Goal: Task Accomplishment & Management: Use online tool/utility

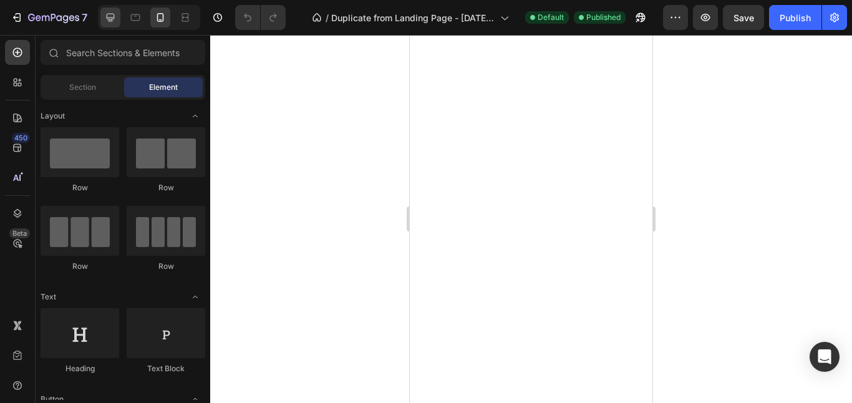
click at [114, 19] on icon at bounding box center [110, 17] width 12 height 12
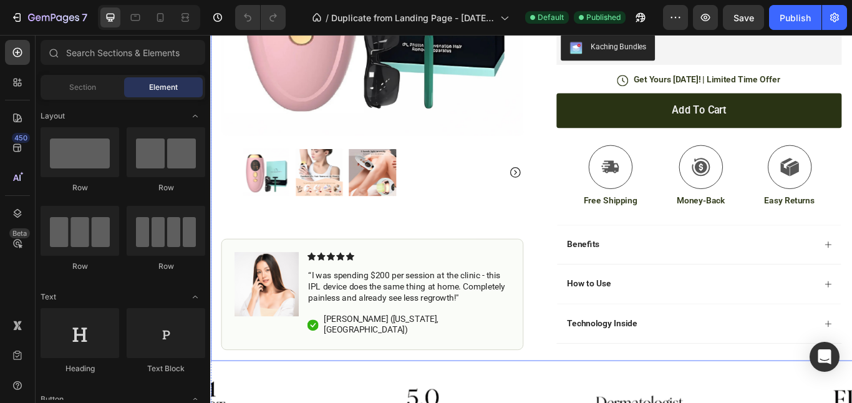
scroll to position [351, 0]
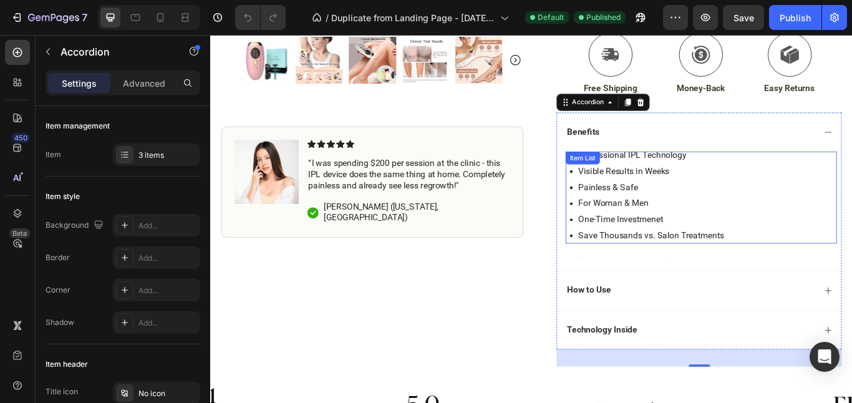
scroll to position [475, 0]
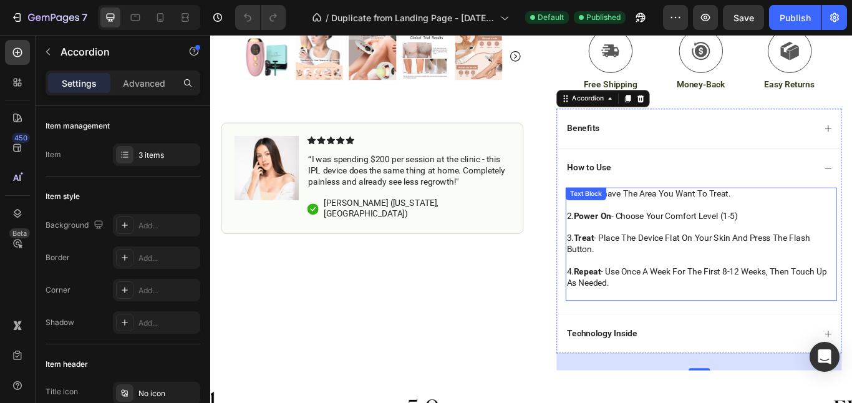
click at [643, 237] on p at bounding box center [783, 233] width 314 height 13
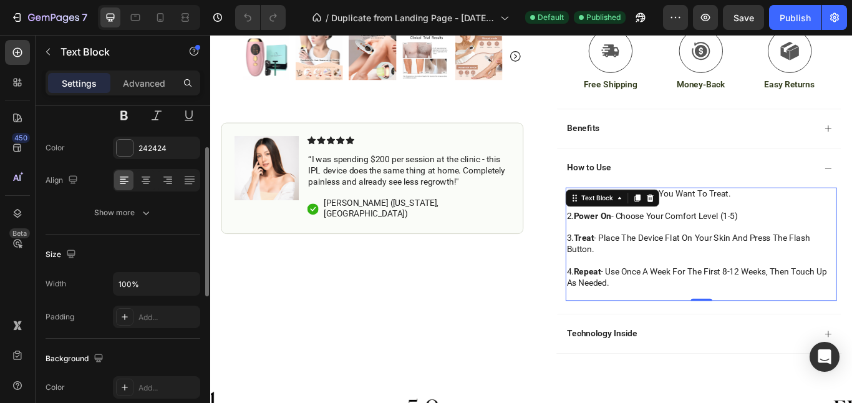
scroll to position [142, 0]
click at [150, 209] on icon "button" at bounding box center [146, 211] width 12 height 12
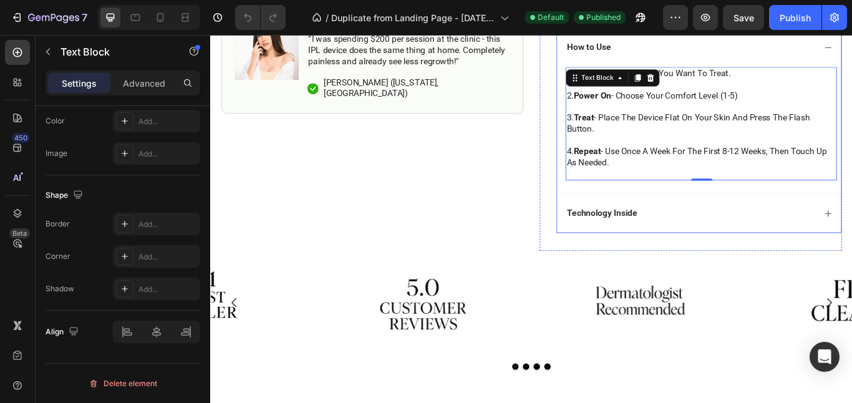
scroll to position [623, 0]
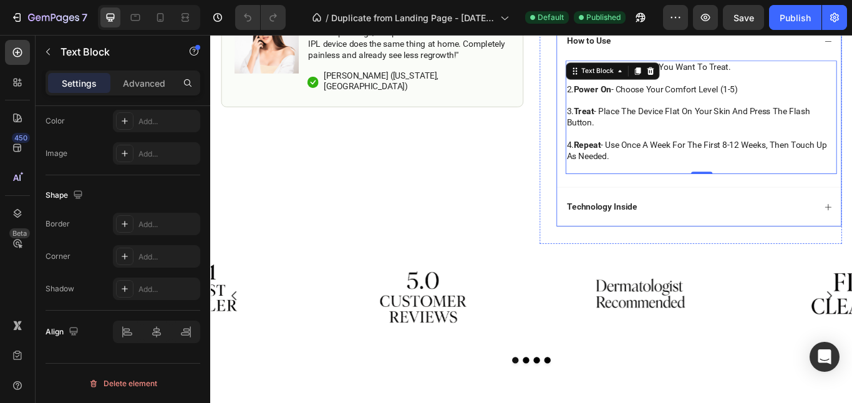
click at [852, 229] on div "Technology Inside" at bounding box center [780, 235] width 331 height 46
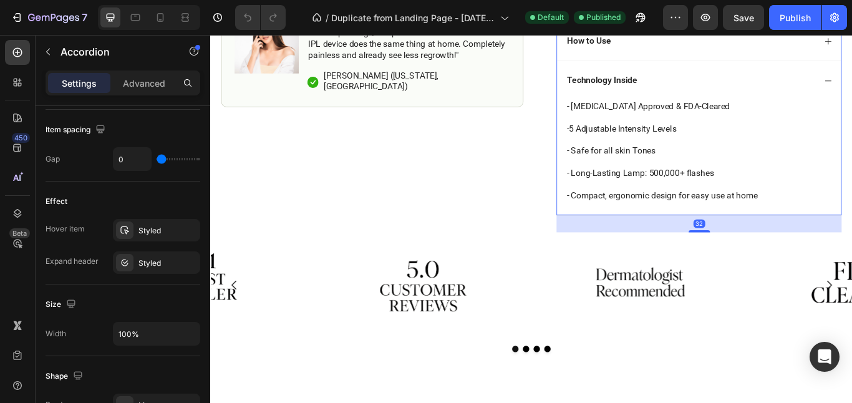
scroll to position [0, 0]
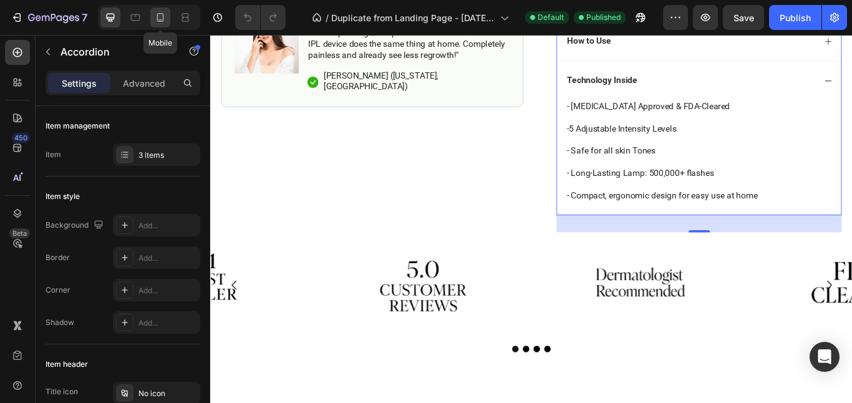
click at [157, 19] on icon at bounding box center [160, 17] width 7 height 9
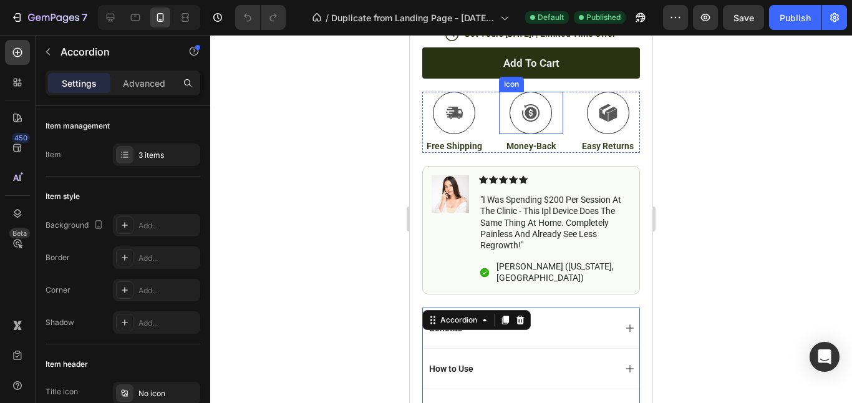
scroll to position [778, 0]
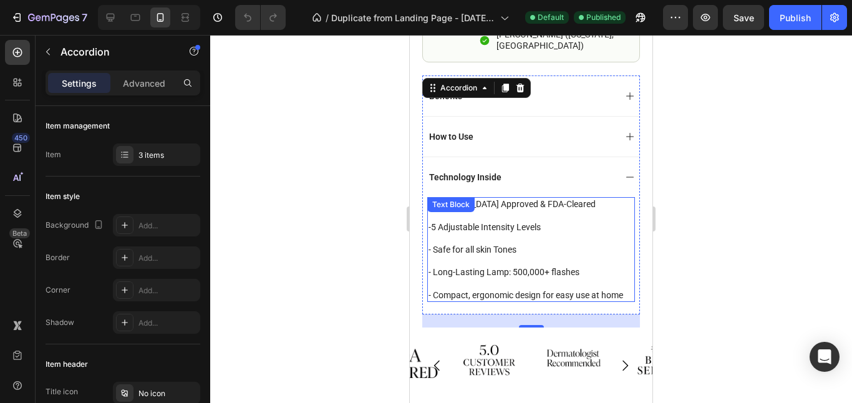
click at [437, 207] on div "- Dermatologist Approved & FDA-Cleared -5 Adjustable Intensity Levels - Safe fo…" at bounding box center [531, 249] width 208 height 105
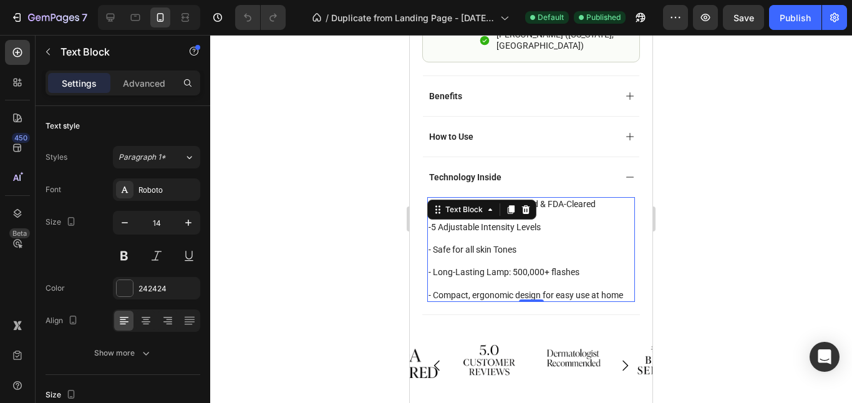
click at [485, 255] on p at bounding box center [531, 260] width 205 height 11
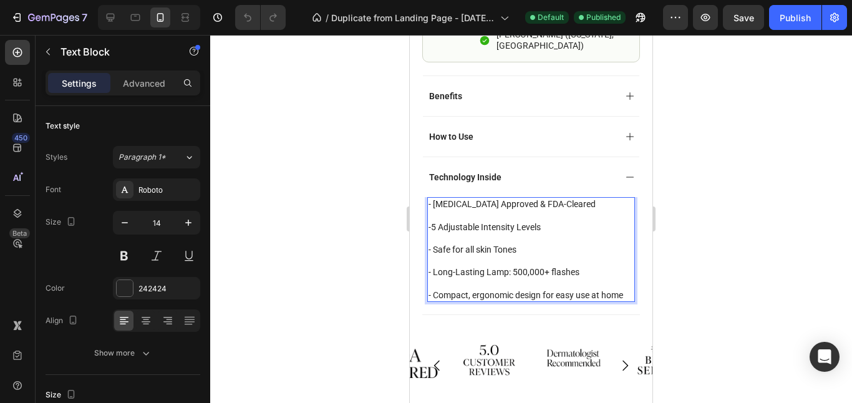
click at [505, 244] on p "- Safe for all skin Tones" at bounding box center [531, 249] width 205 height 11
click at [433, 198] on p "- Dermatologist Approved & FDA-Cleared" at bounding box center [531, 203] width 205 height 11
click at [429, 198] on p "- Dermatologist Approved & FDA-Cleared" at bounding box center [531, 203] width 205 height 11
click at [806, 21] on div "Publish" at bounding box center [795, 17] width 31 height 13
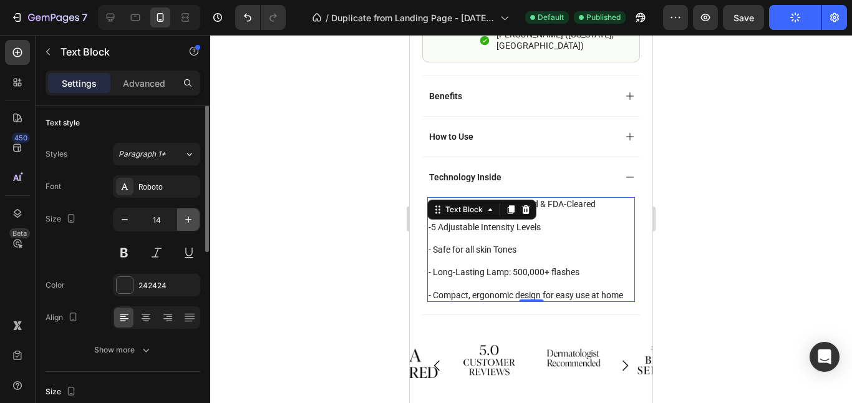
scroll to position [0, 0]
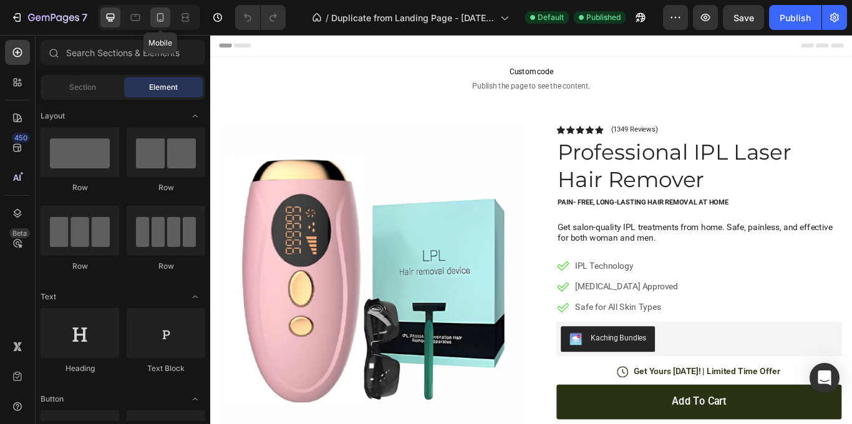
click at [165, 11] on icon at bounding box center [160, 17] width 12 height 12
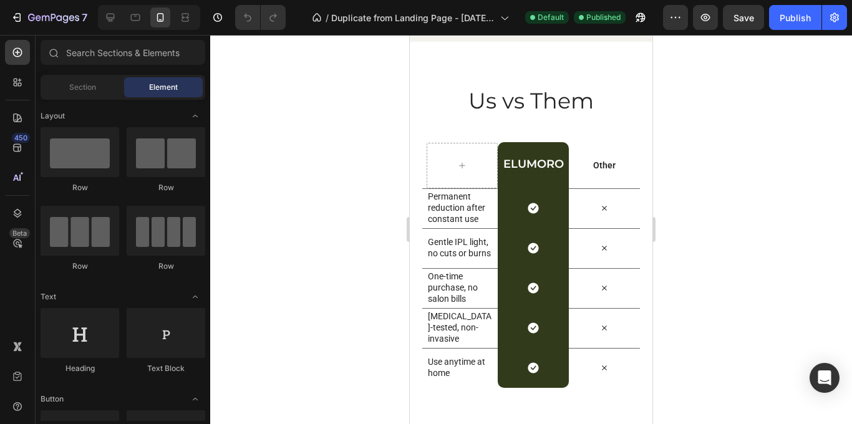
scroll to position [2571, 0]
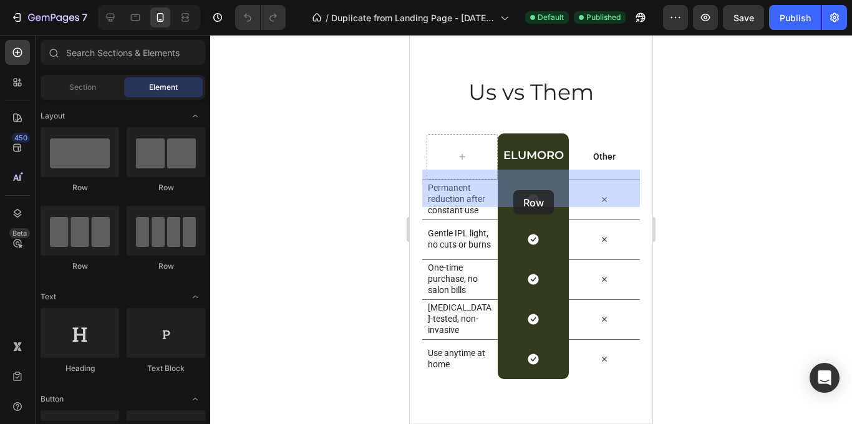
drag, startPoint x: 585, startPoint y: 190, endPoint x: 514, endPoint y: 190, distance: 71.1
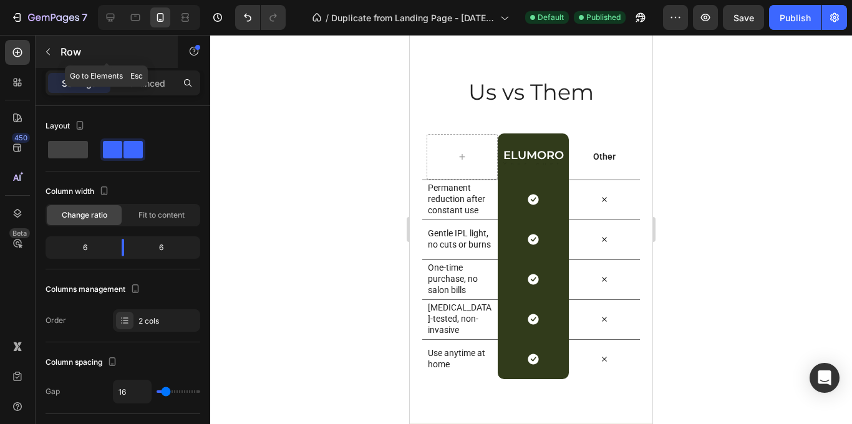
click at [53, 51] on button "button" at bounding box center [48, 52] width 20 height 20
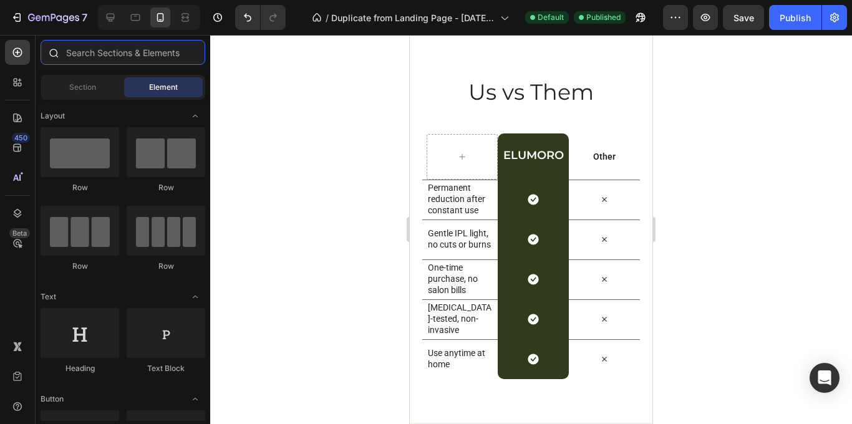
click at [121, 55] on input "text" at bounding box center [123, 52] width 165 height 25
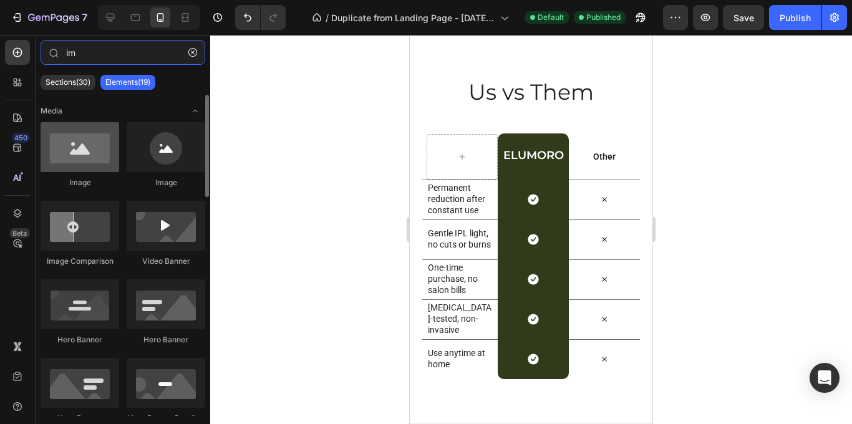
type input "im"
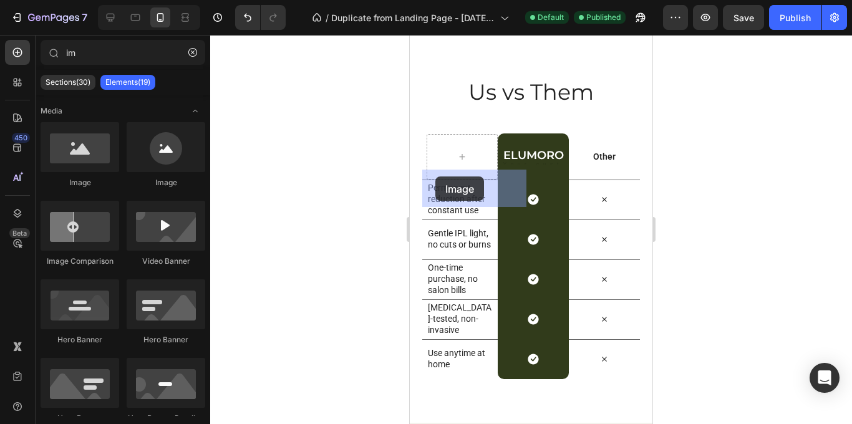
drag, startPoint x: 505, startPoint y: 179, endPoint x: 437, endPoint y: 177, distance: 68.7
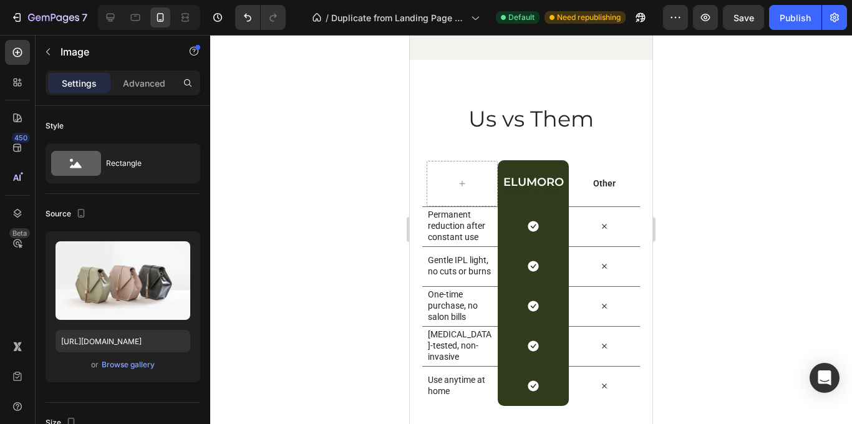
drag, startPoint x: 474, startPoint y: 246, endPoint x: 473, endPoint y: 310, distance: 64.3
click at [473, 16] on div at bounding box center [474, 14] width 25 height 4
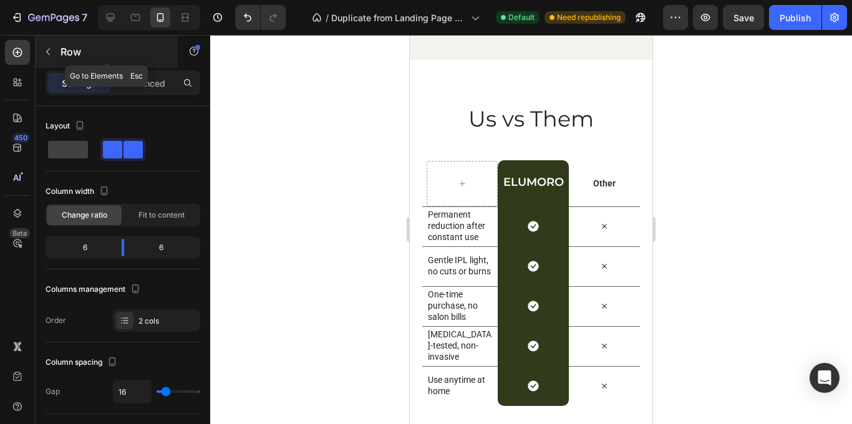
click at [66, 53] on p "Row" at bounding box center [114, 51] width 106 height 15
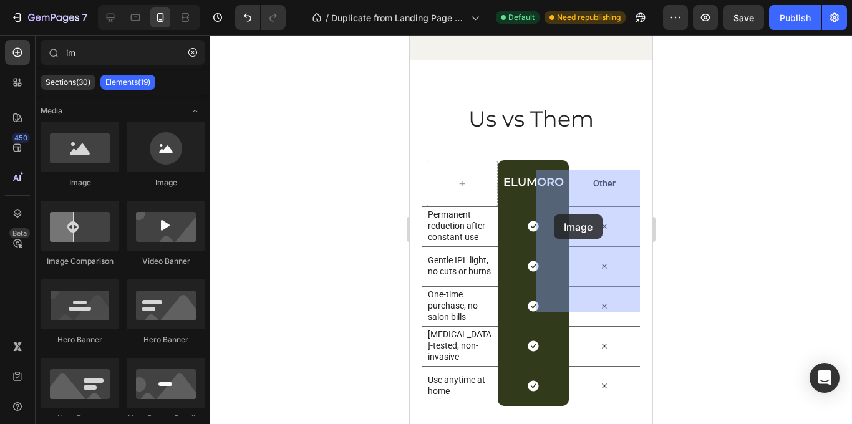
drag, startPoint x: 522, startPoint y: 203, endPoint x: 554, endPoint y: 215, distance: 34.3
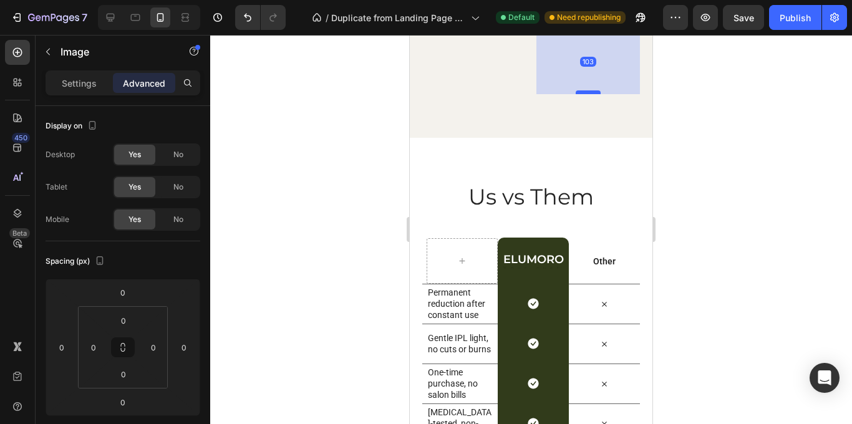
drag, startPoint x: 583, startPoint y: 246, endPoint x: 600, endPoint y: 310, distance: 66.4
click at [600, 94] on div at bounding box center [588, 92] width 25 height 4
type input "103"
click at [360, 264] on div at bounding box center [531, 229] width 642 height 389
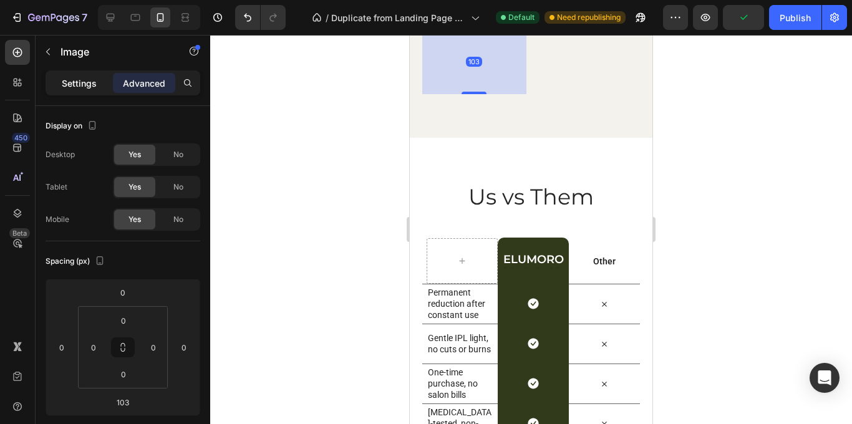
click at [100, 83] on div "Settings" at bounding box center [79, 83] width 62 height 20
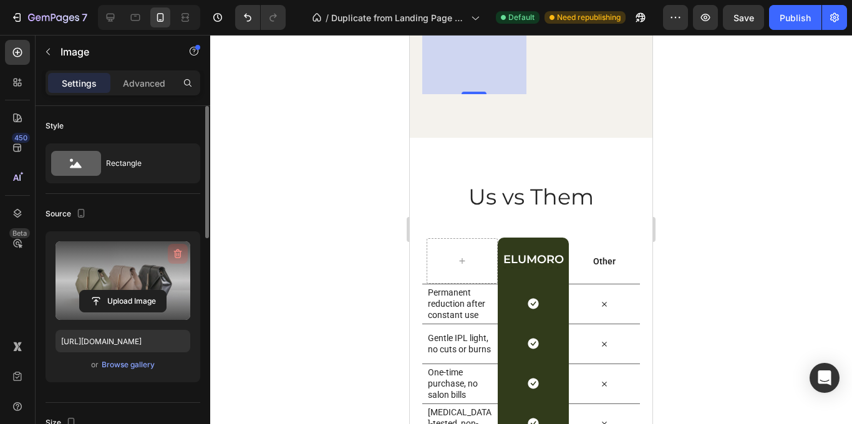
click at [176, 260] on icon "button" at bounding box center [178, 254] width 12 height 12
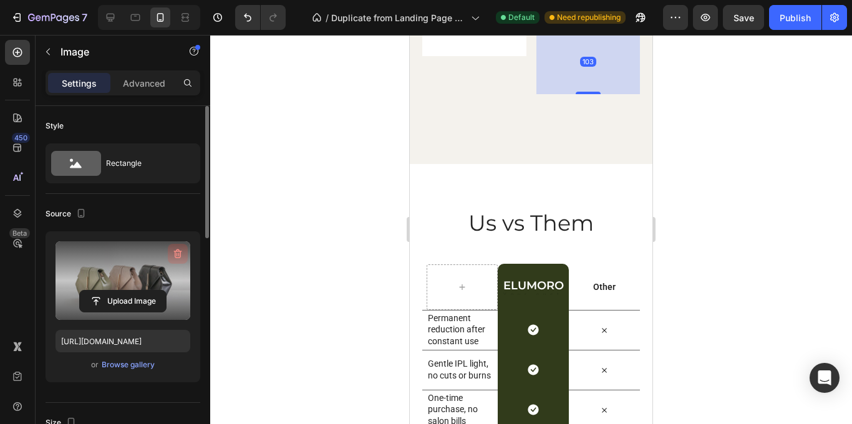
click at [178, 256] on icon "button" at bounding box center [178, 254] width 12 height 12
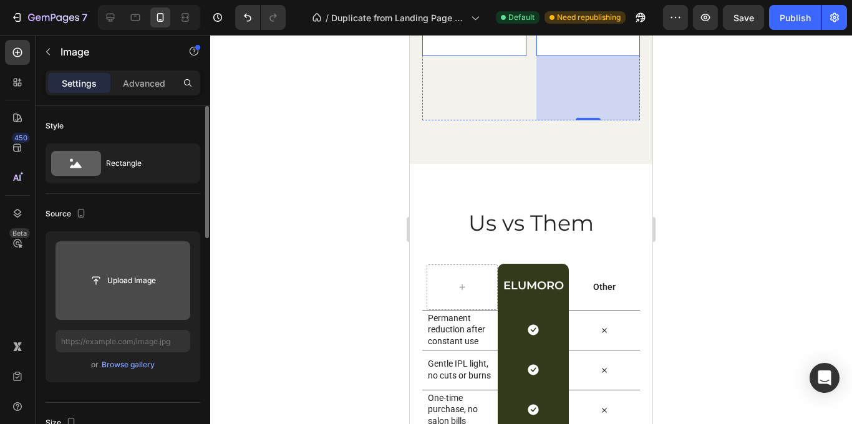
click at [463, 56] on img at bounding box center [474, 4] width 104 height 104
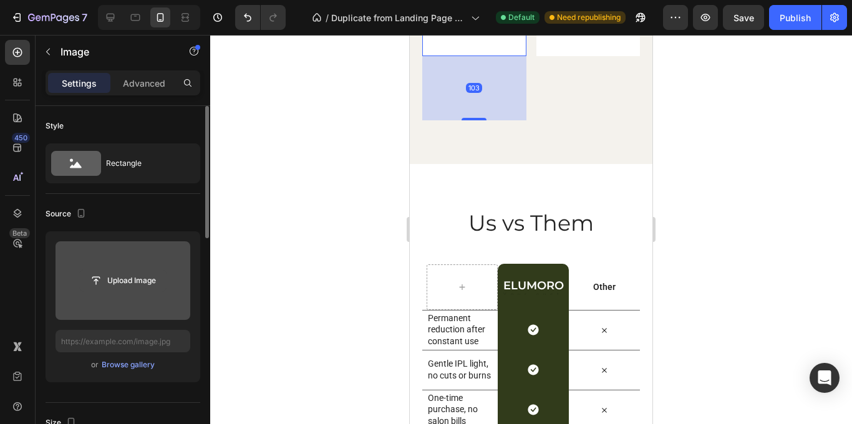
click at [129, 281] on input "file" at bounding box center [123, 280] width 86 height 21
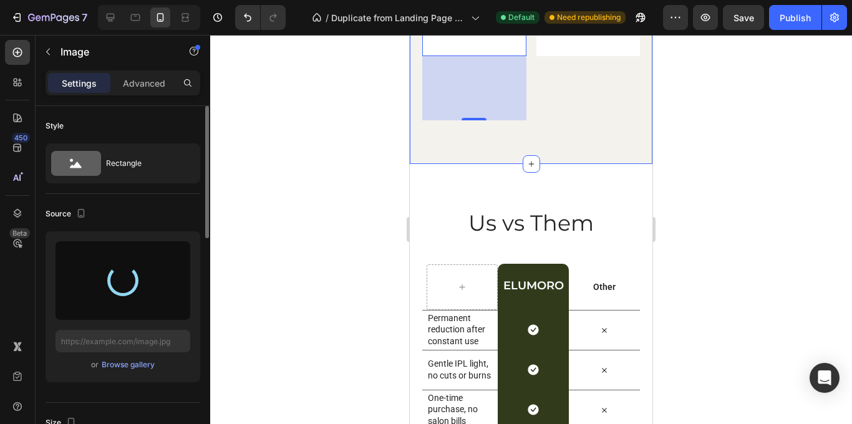
type input "[URL][DOMAIN_NAME]"
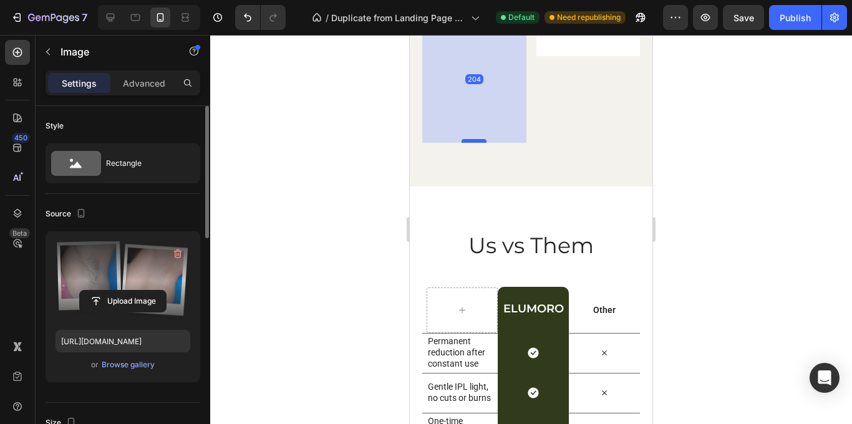
drag, startPoint x: 474, startPoint y: 296, endPoint x: 472, endPoint y: 359, distance: 63.0
click at [472, 143] on div at bounding box center [474, 141] width 25 height 4
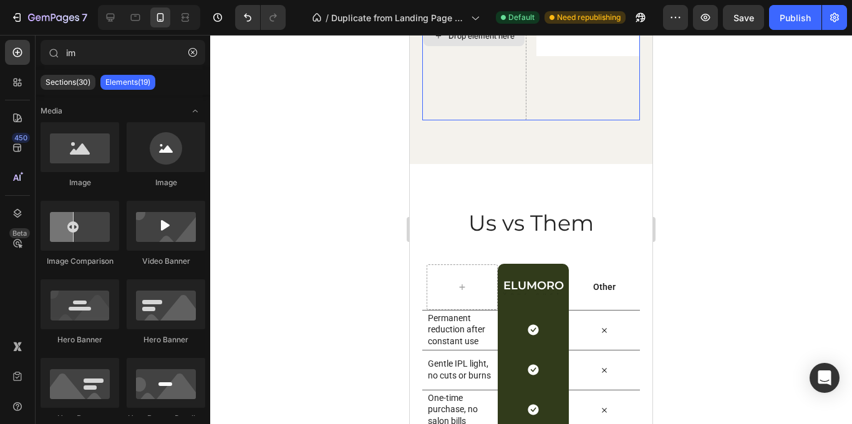
click at [507, 120] on div "Drop element here" at bounding box center [474, 36] width 104 height 168
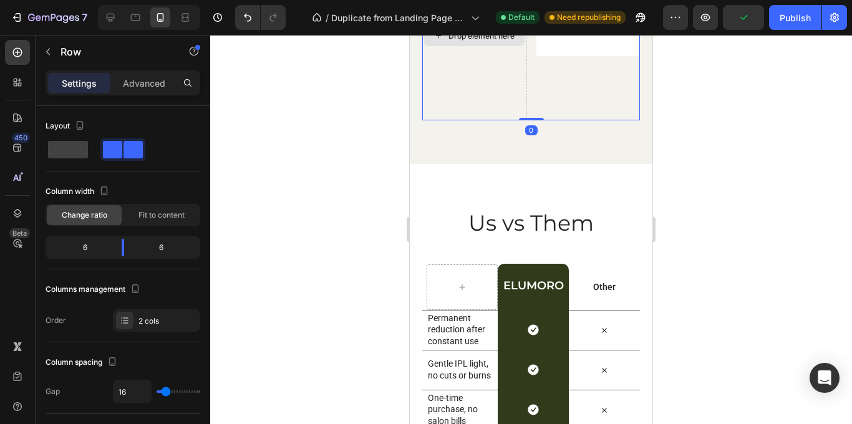
click at [463, 120] on div "Drop element here" at bounding box center [474, 36] width 104 height 168
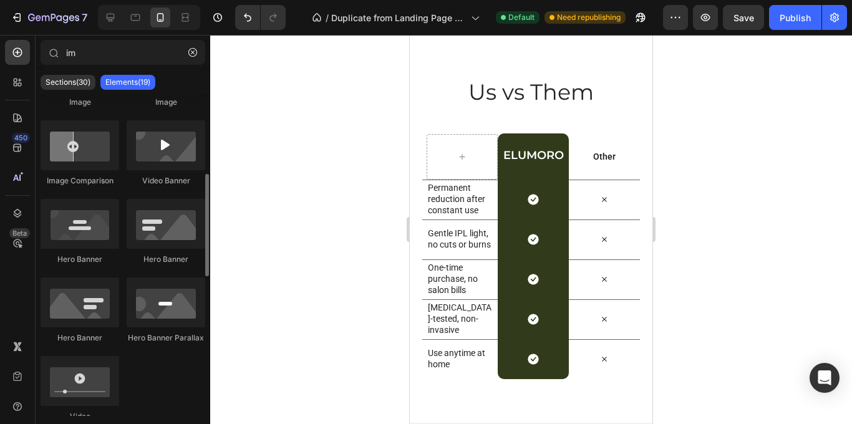
scroll to position [0, 0]
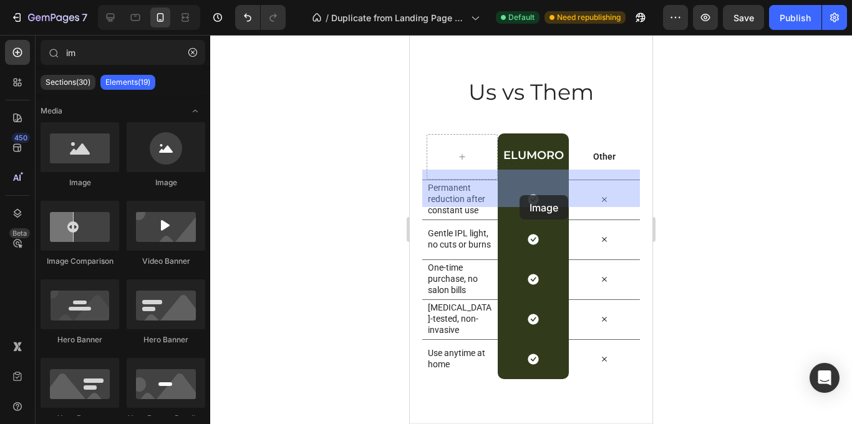
drag, startPoint x: 499, startPoint y: 190, endPoint x: 520, endPoint y: 195, distance: 21.3
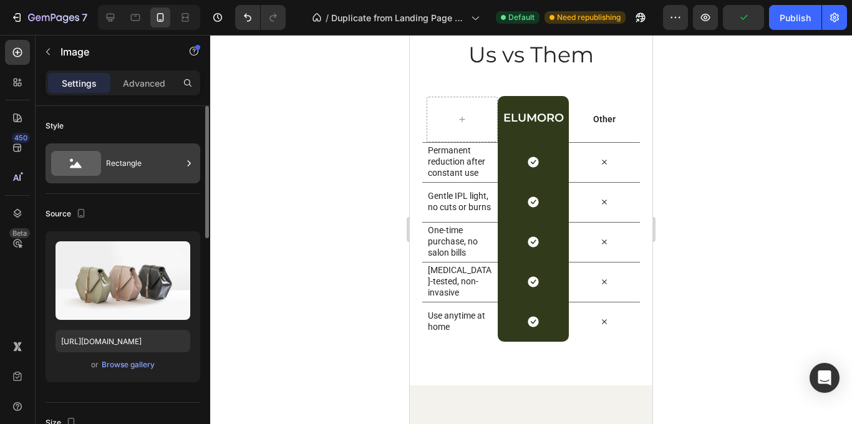
click at [139, 162] on div "Rectangle" at bounding box center [144, 163] width 76 height 29
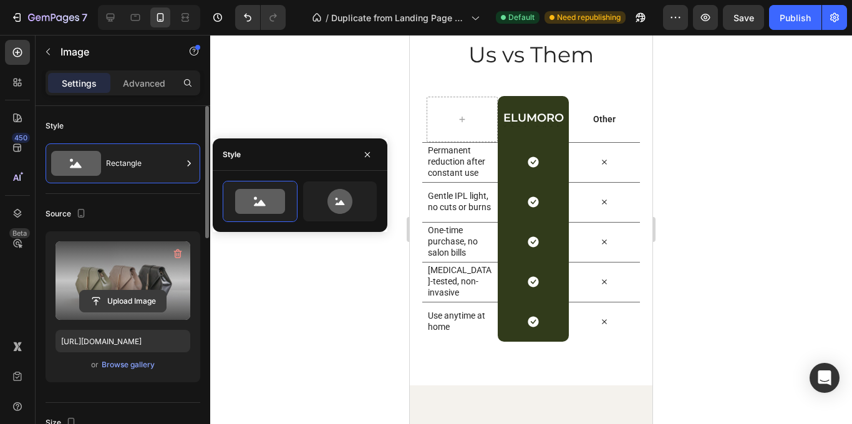
click at [111, 305] on input "file" at bounding box center [123, 301] width 86 height 21
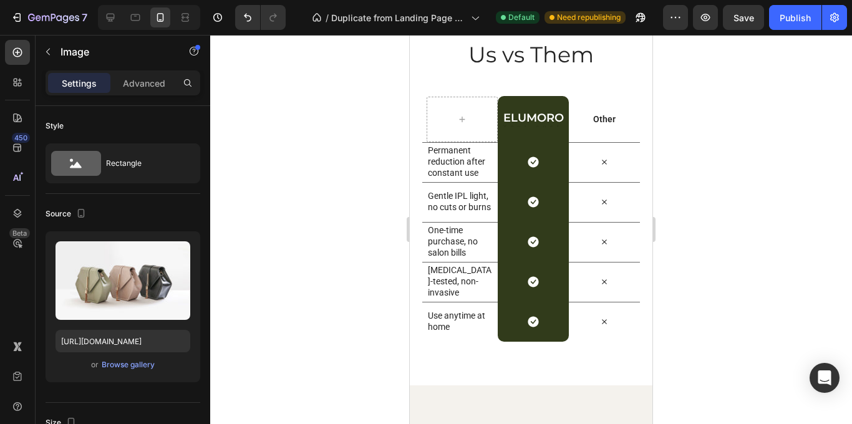
type input "[URL][DOMAIN_NAME]"
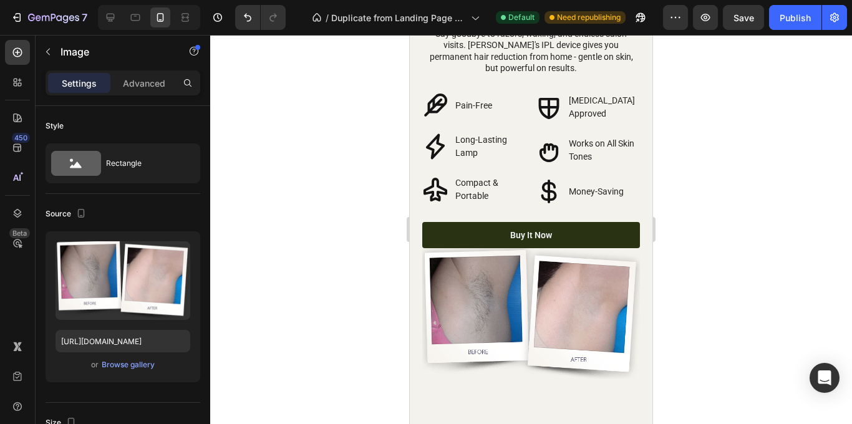
scroll to position [2560, 0]
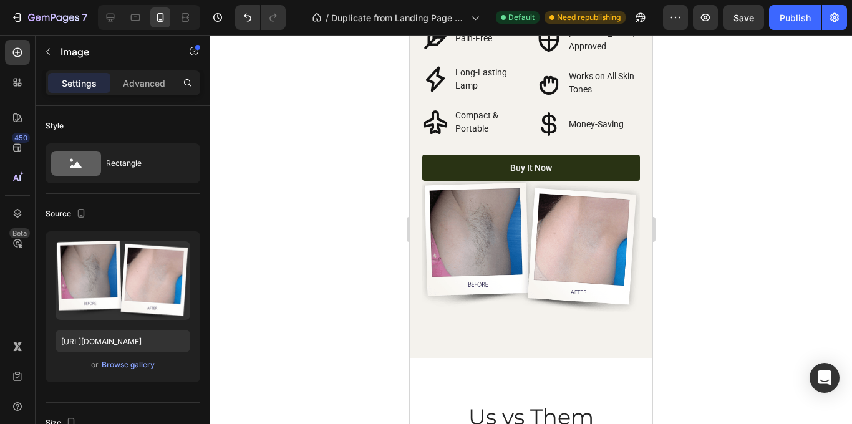
click at [530, 244] on img at bounding box center [531, 248] width 218 height 134
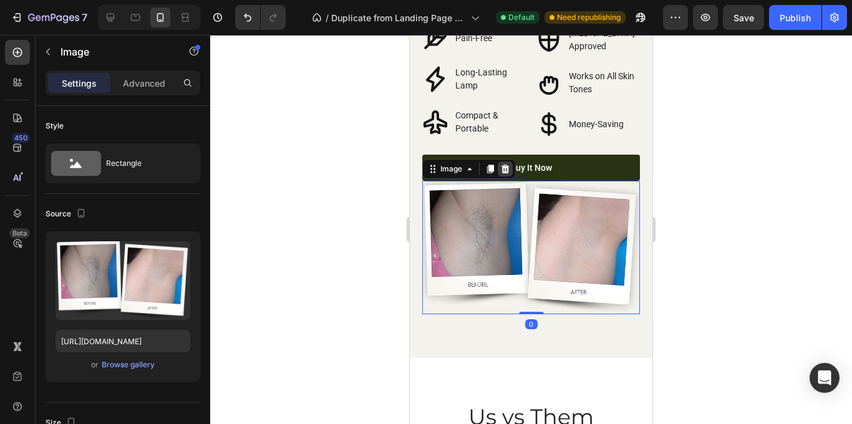
click at [502, 167] on icon at bounding box center [505, 169] width 10 height 10
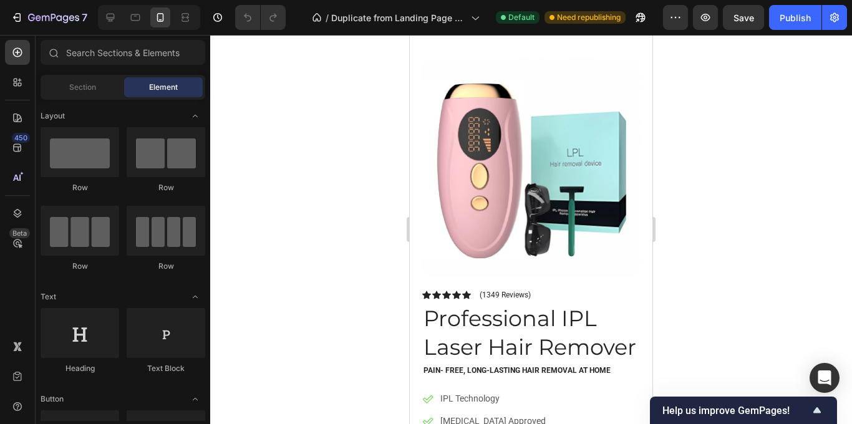
scroll to position [70, 0]
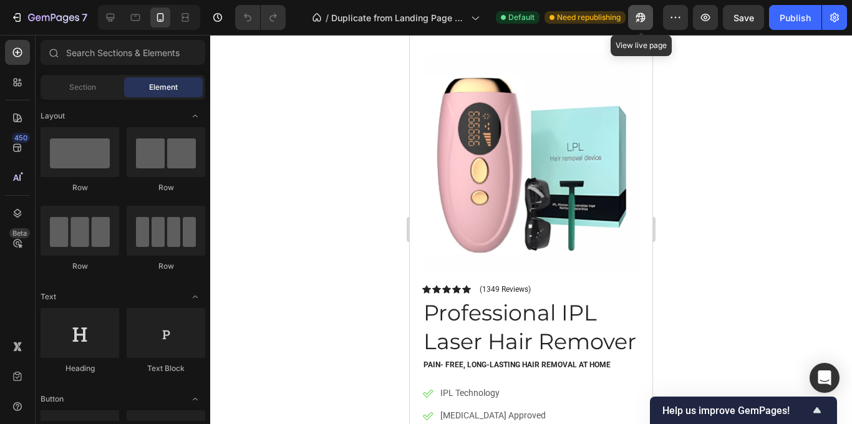
click at [640, 17] on icon "button" at bounding box center [641, 17] width 12 height 12
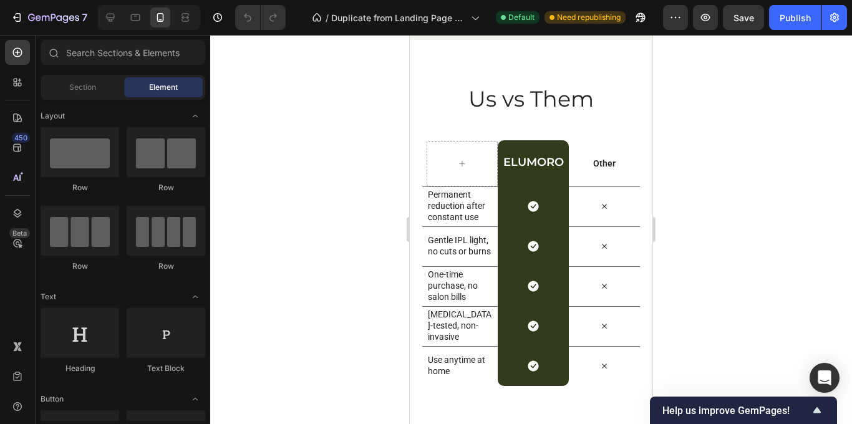
scroll to position [2525, 0]
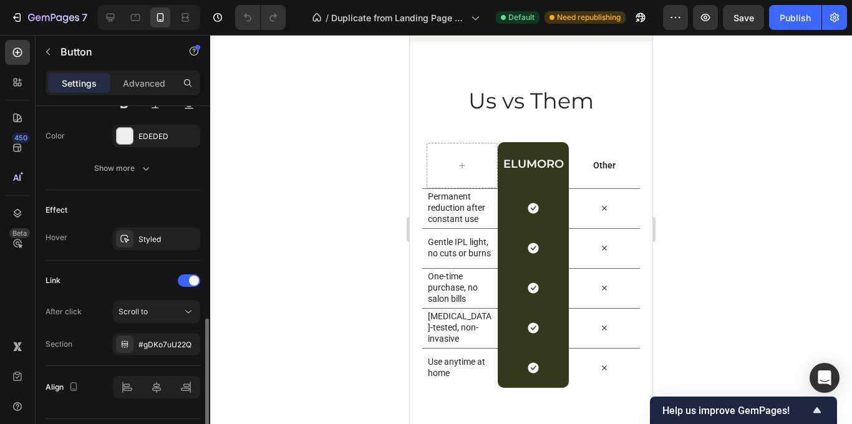
scroll to position [573, 0]
click at [188, 311] on icon at bounding box center [188, 310] width 12 height 12
click at [10, 304] on div "450 Beta" at bounding box center [17, 187] width 25 height 295
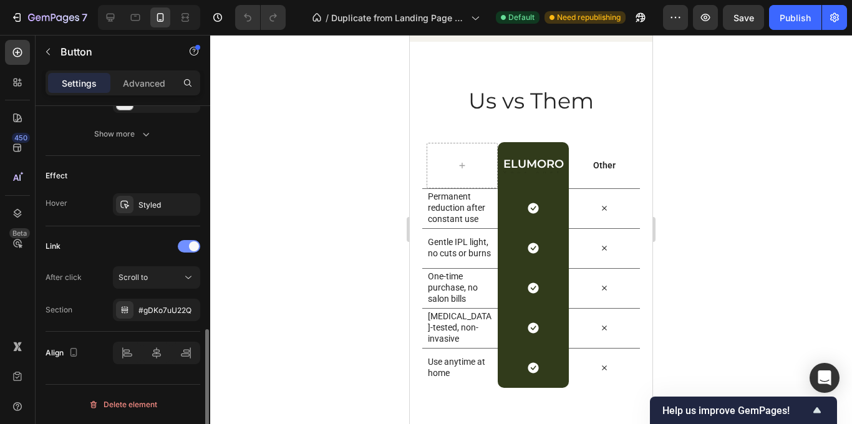
click at [192, 248] on span at bounding box center [194, 246] width 10 height 10
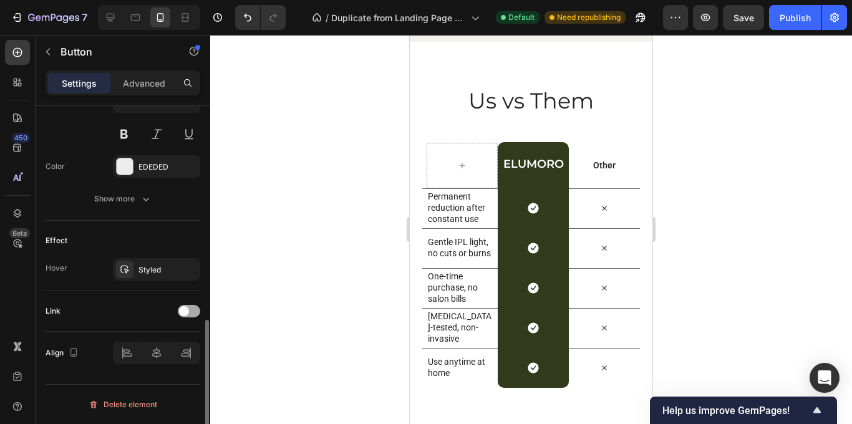
scroll to position [541, 0]
click at [189, 314] on div at bounding box center [189, 311] width 22 height 12
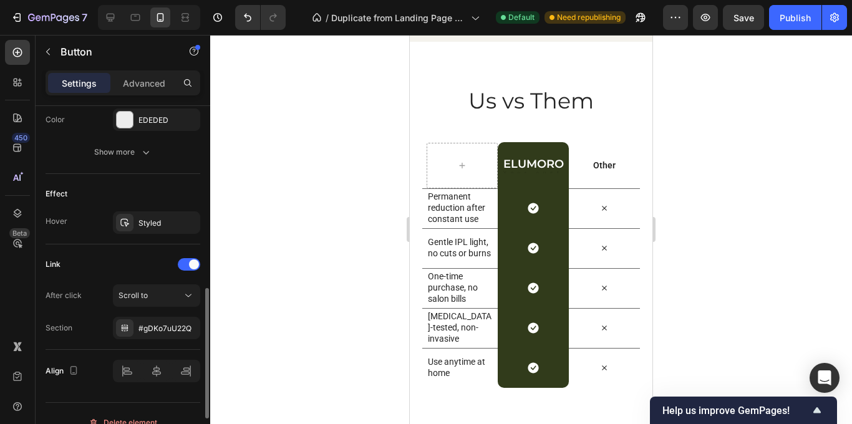
scroll to position [595, 0]
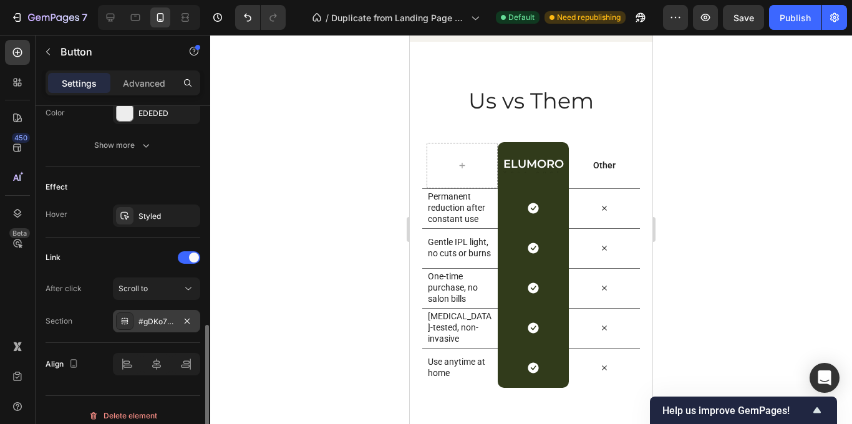
click at [167, 321] on div "#gDKo7uU22Q" at bounding box center [157, 321] width 36 height 11
click at [163, 260] on div "Link" at bounding box center [123, 258] width 155 height 20
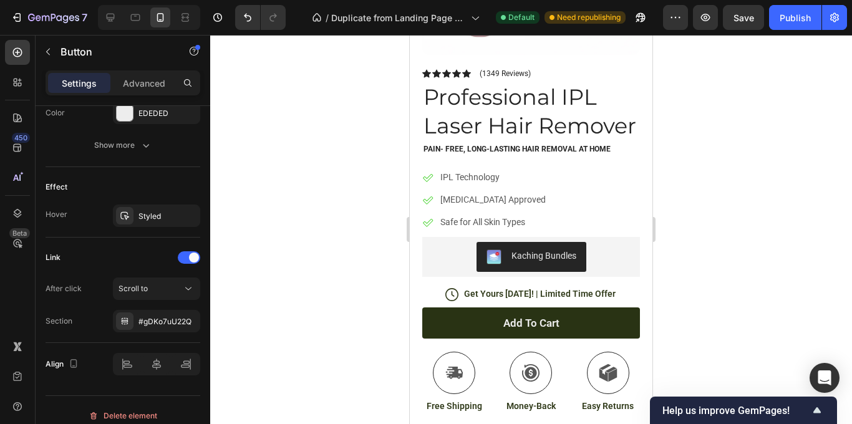
scroll to position [285, 0]
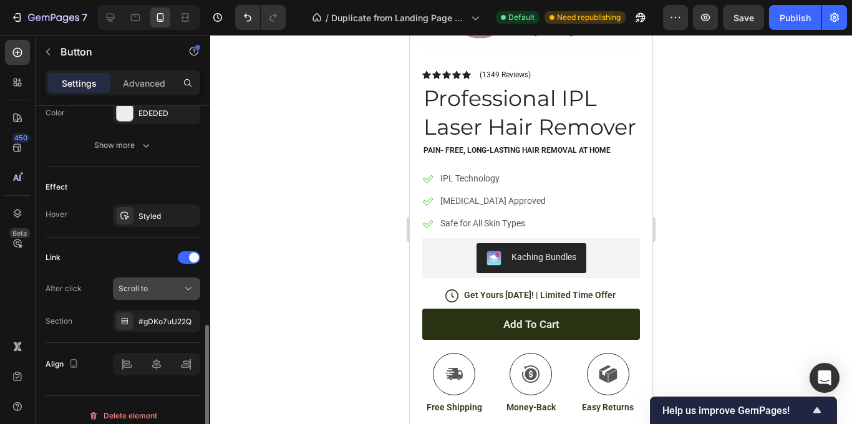
click at [184, 287] on icon at bounding box center [188, 289] width 12 height 12
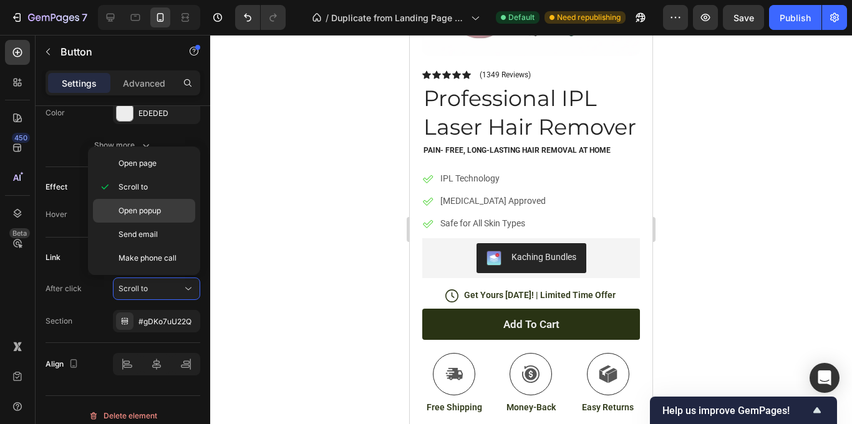
click at [165, 217] on div "Open popup" at bounding box center [144, 211] width 102 height 24
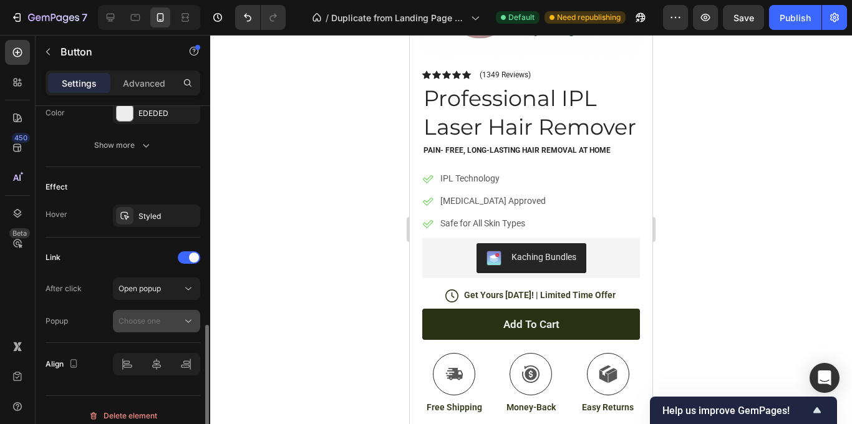
click at [180, 315] on div "Choose one" at bounding box center [157, 321] width 76 height 12
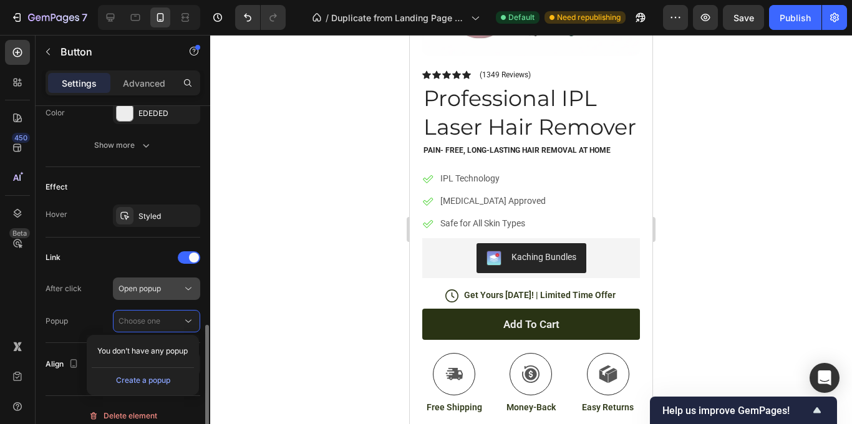
click at [183, 294] on icon at bounding box center [188, 289] width 12 height 12
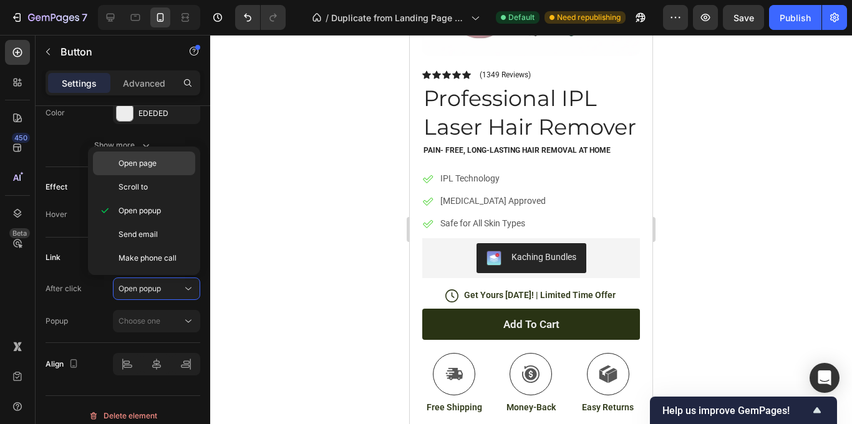
click at [168, 165] on p "Open page" at bounding box center [154, 163] width 71 height 11
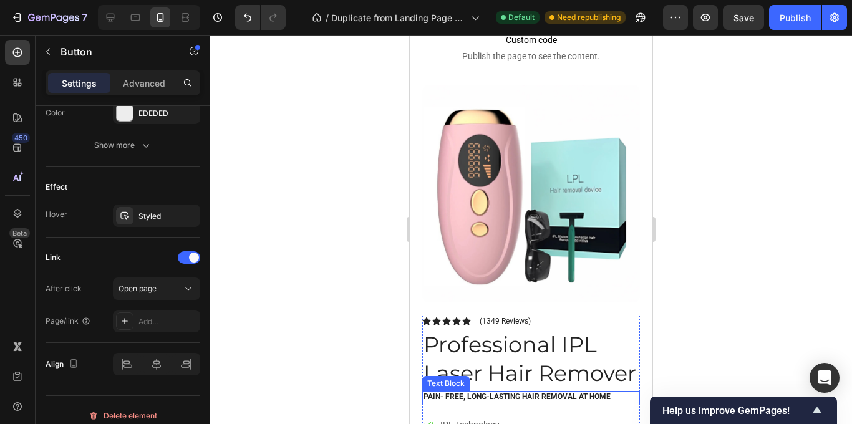
scroll to position [0, 0]
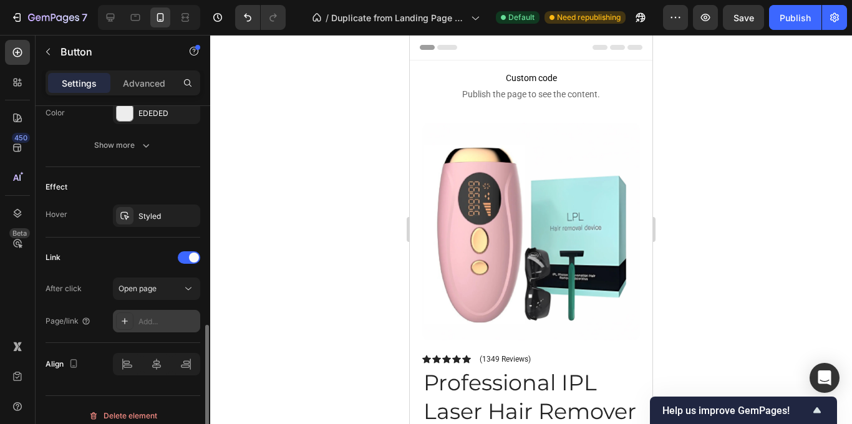
click at [144, 316] on div "Add..." at bounding box center [168, 321] width 59 height 11
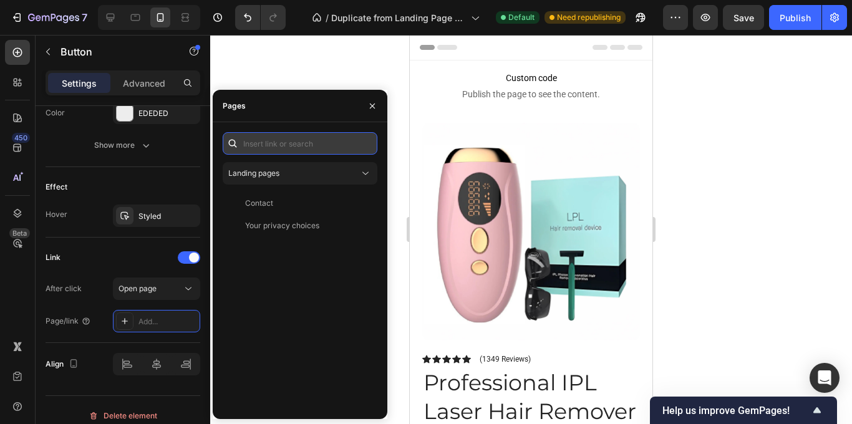
click at [308, 147] on input "text" at bounding box center [300, 143] width 155 height 22
paste input "[URL][DOMAIN_NAME]"
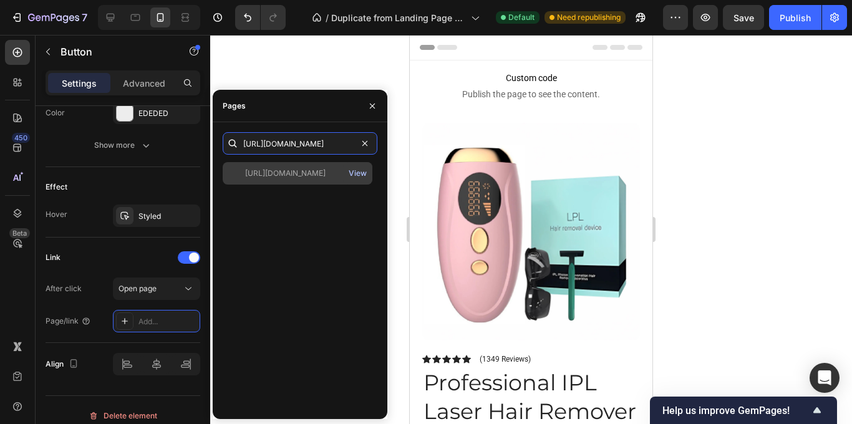
type input "[URL][DOMAIN_NAME]"
click at [361, 175] on div "View" at bounding box center [358, 173] width 18 height 11
click at [317, 176] on div "[URL][DOMAIN_NAME]" at bounding box center [285, 173] width 80 height 11
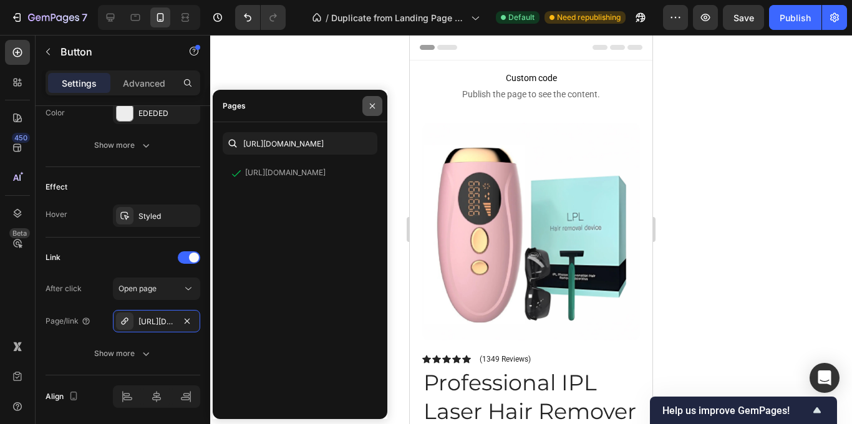
click at [369, 105] on icon "button" at bounding box center [373, 106] width 10 height 10
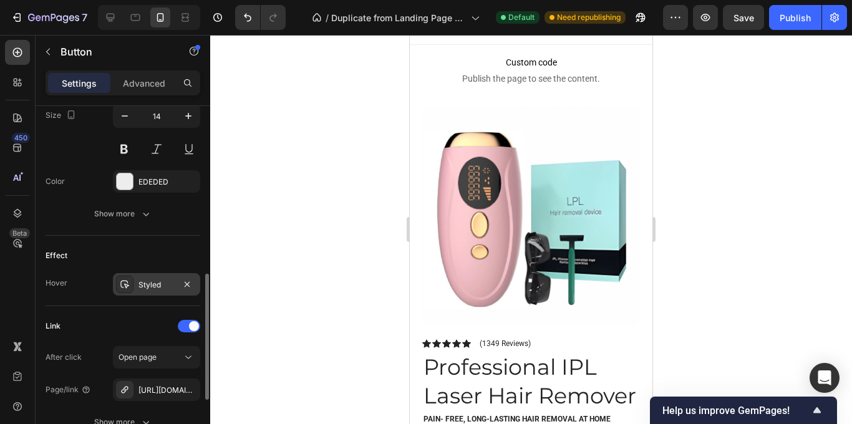
scroll to position [512, 0]
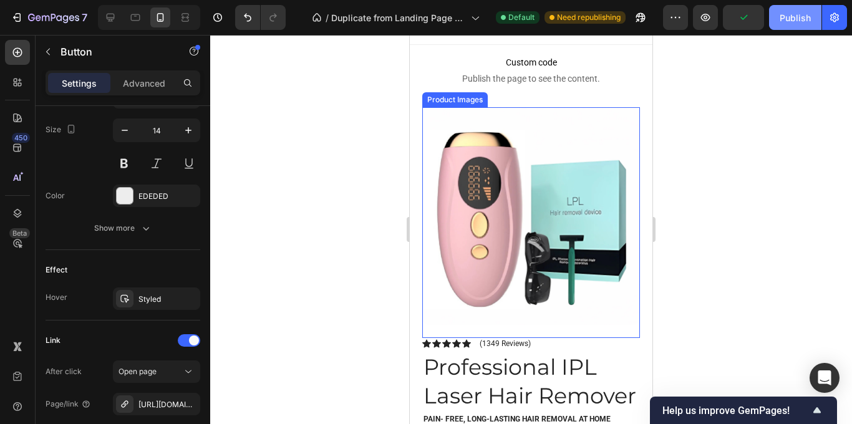
click at [797, 24] on div "Publish" at bounding box center [795, 17] width 31 height 13
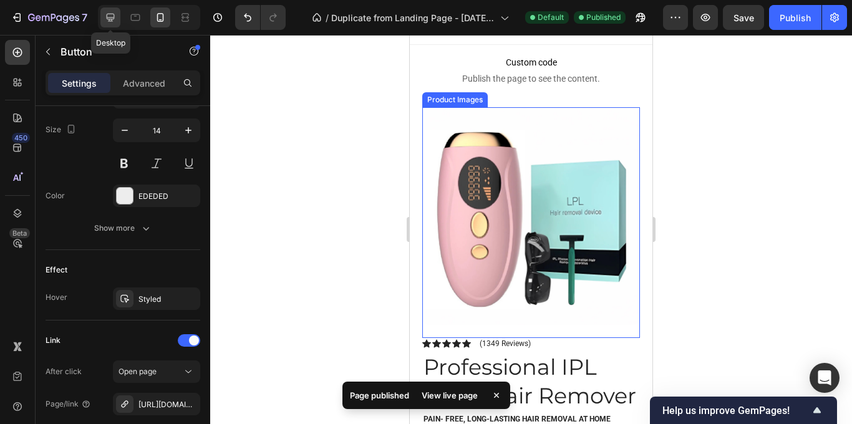
click at [113, 14] on icon at bounding box center [111, 18] width 8 height 8
type input "278"
type input "49"
type input "16"
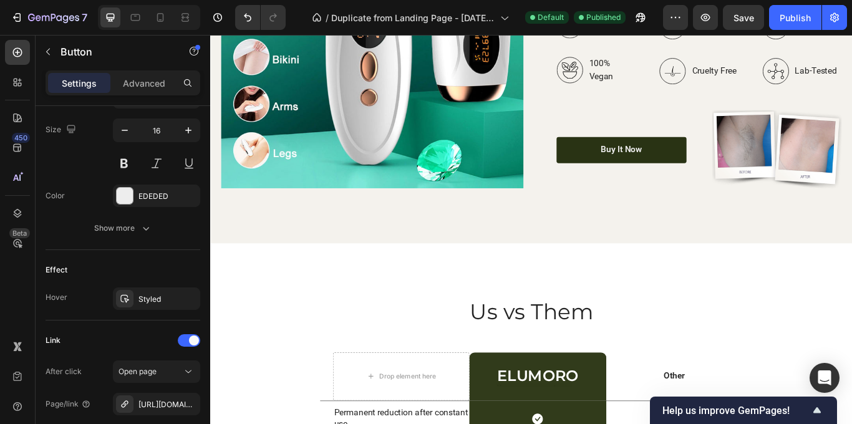
scroll to position [1963, 0]
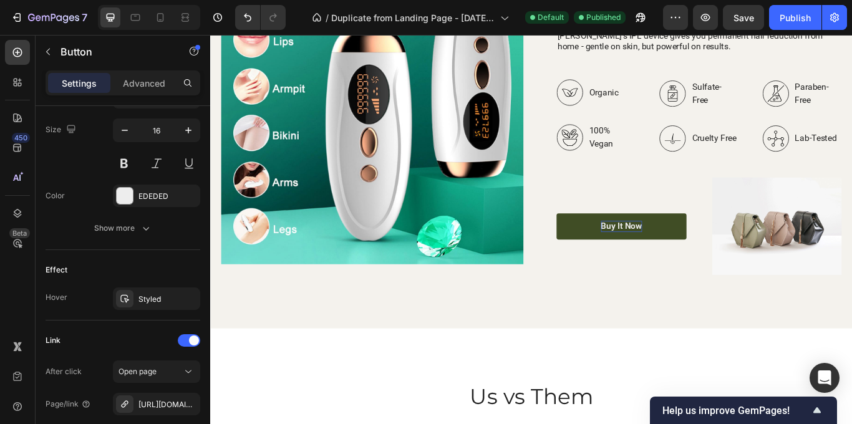
click at [700, 256] on div "Buy It Now Button" at bounding box center [690, 259] width 152 height 114
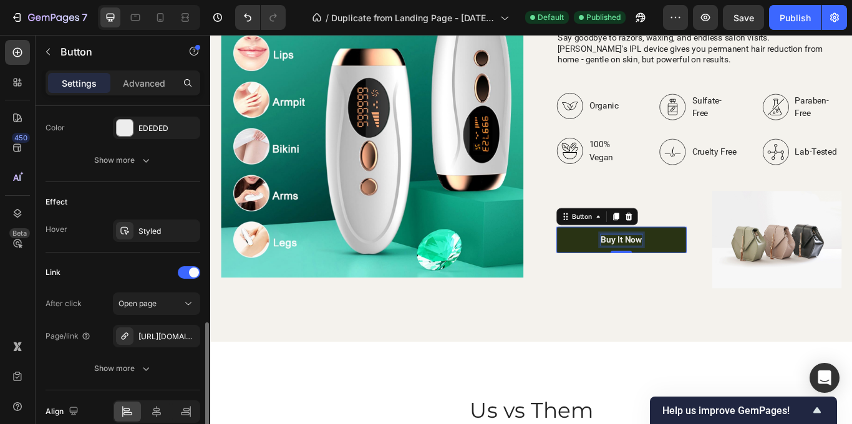
scroll to position [588, 0]
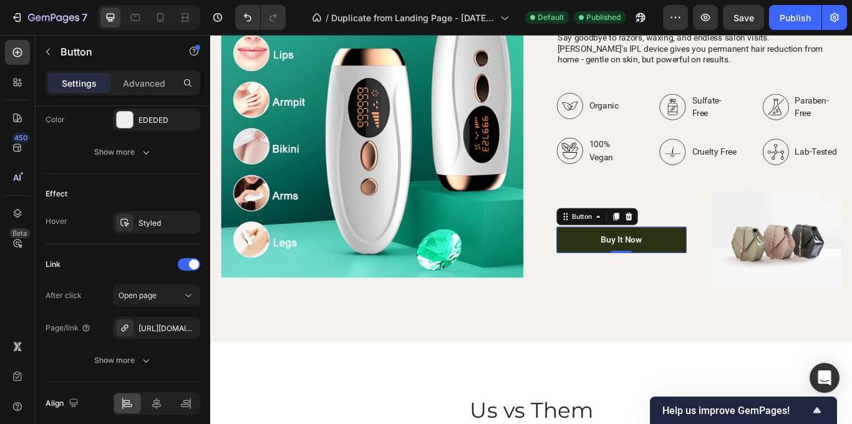
click at [301, 20] on div "/ Duplicate from Landing Page - [DATE] 12:59:54 Default Published" at bounding box center [480, 17] width 368 height 25
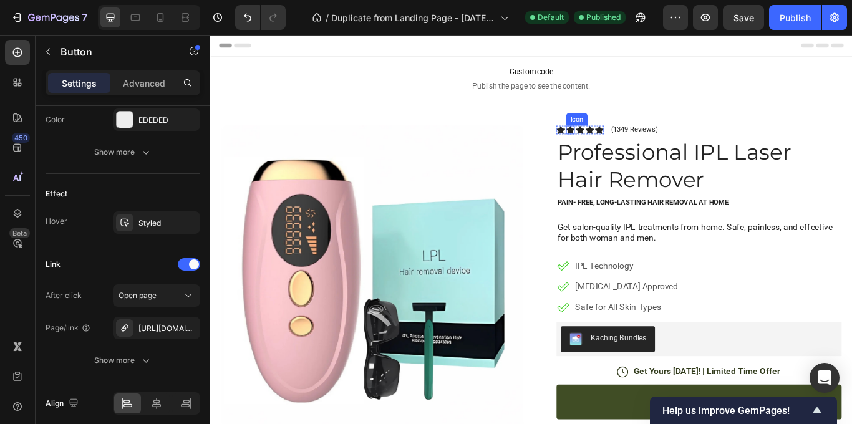
scroll to position [303, 0]
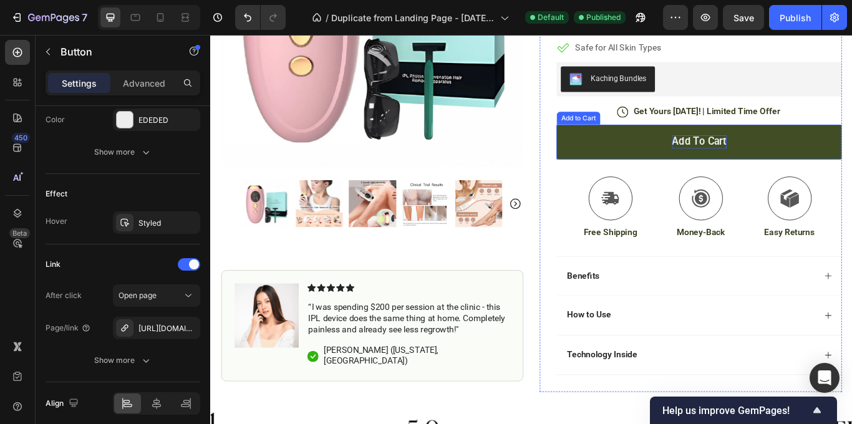
click at [763, 162] on div "Add to cart" at bounding box center [781, 160] width 64 height 16
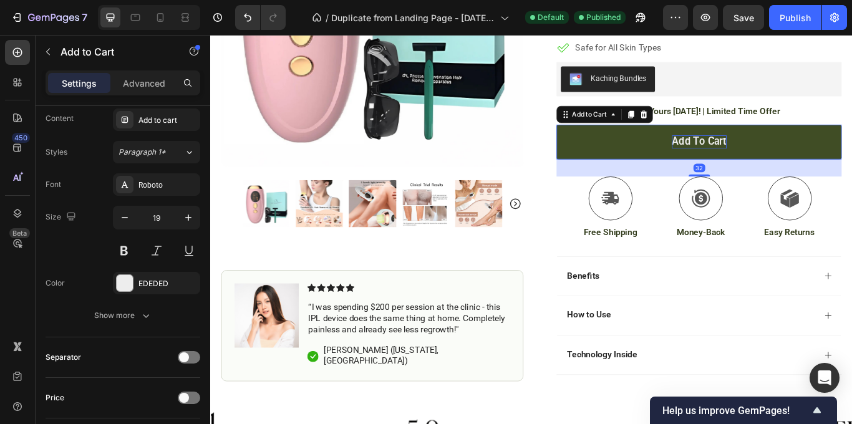
scroll to position [0, 0]
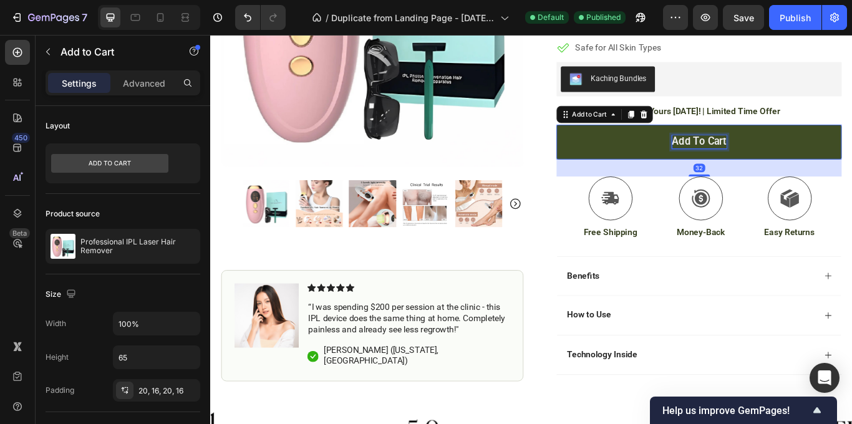
click at [763, 162] on div "Add to cart" at bounding box center [781, 160] width 64 height 16
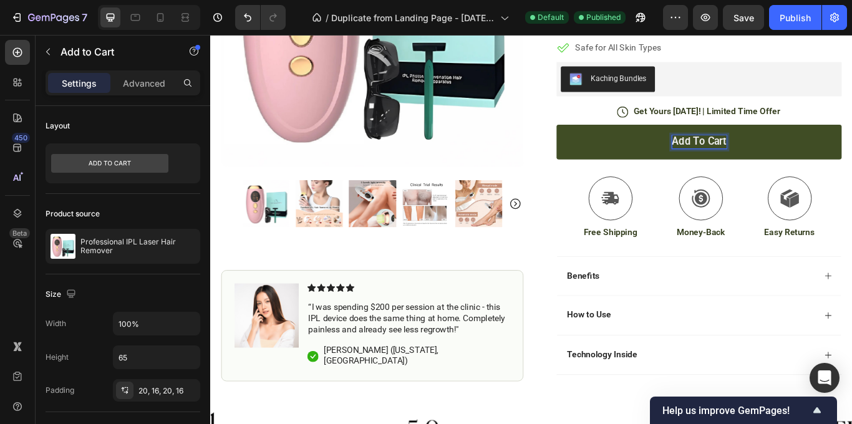
click at [763, 162] on p "Add to cart" at bounding box center [781, 160] width 64 height 16
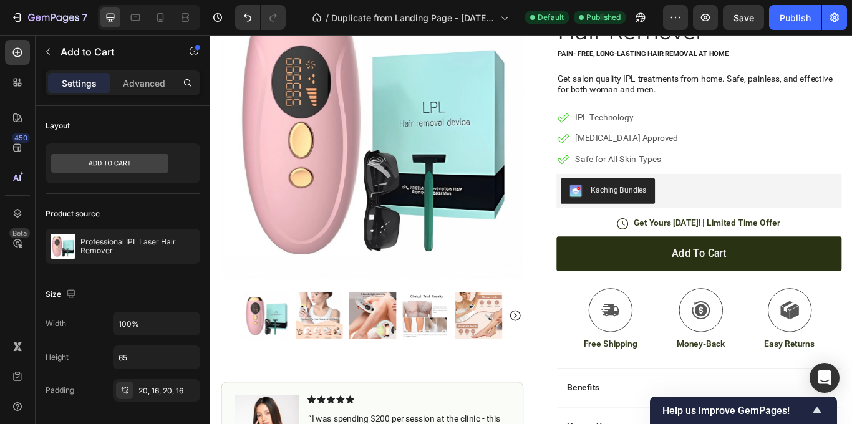
scroll to position [215, 0]
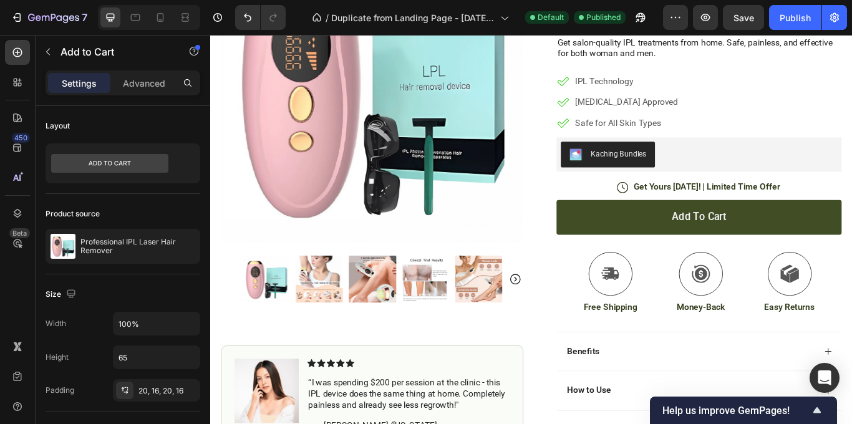
click at [748, 258] on button "Add to cart" at bounding box center [780, 248] width 333 height 41
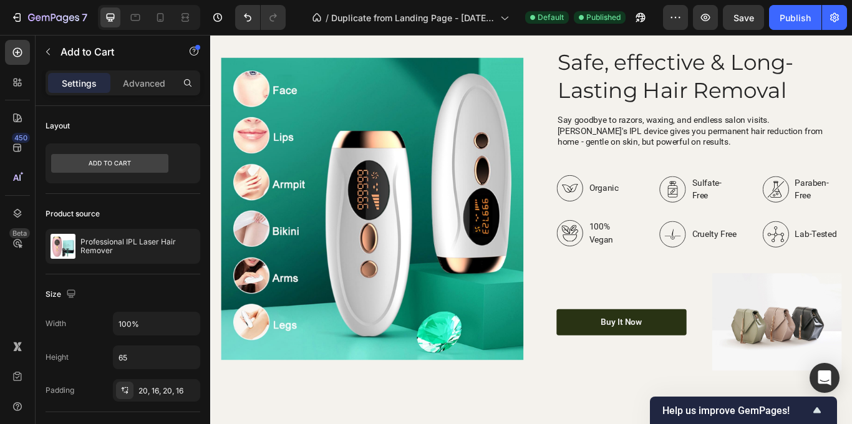
scroll to position [1889, 0]
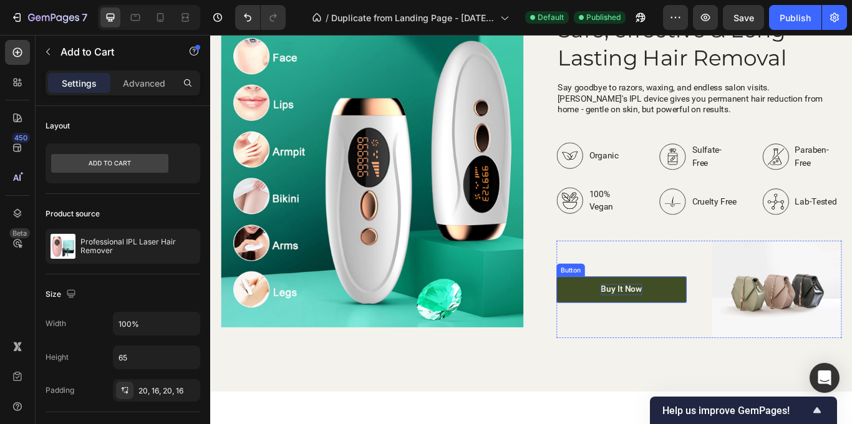
click at [694, 335] on div "Buy It Now" at bounding box center [690, 332] width 48 height 13
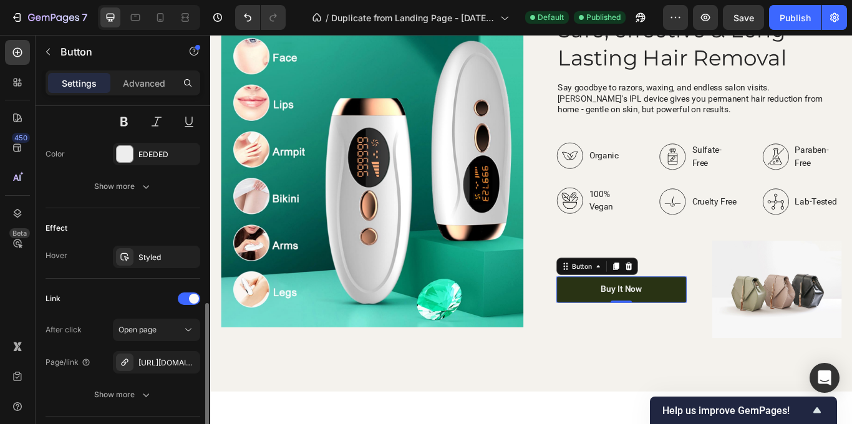
scroll to position [585, 0]
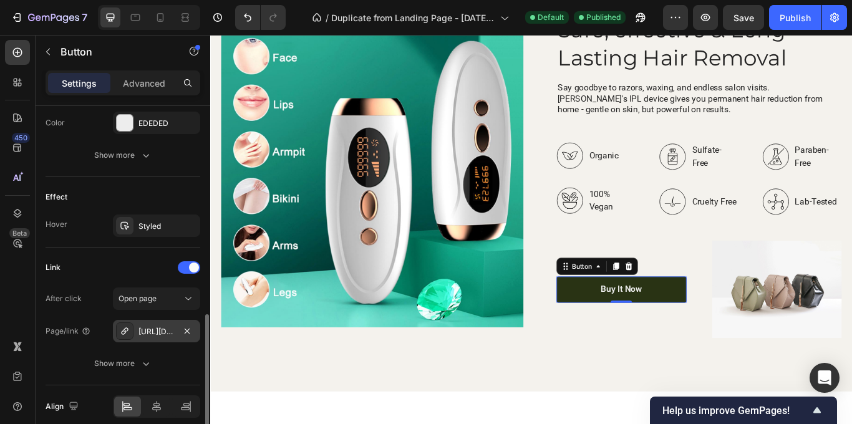
click at [173, 329] on div "[URL][DOMAIN_NAME]" at bounding box center [157, 331] width 36 height 11
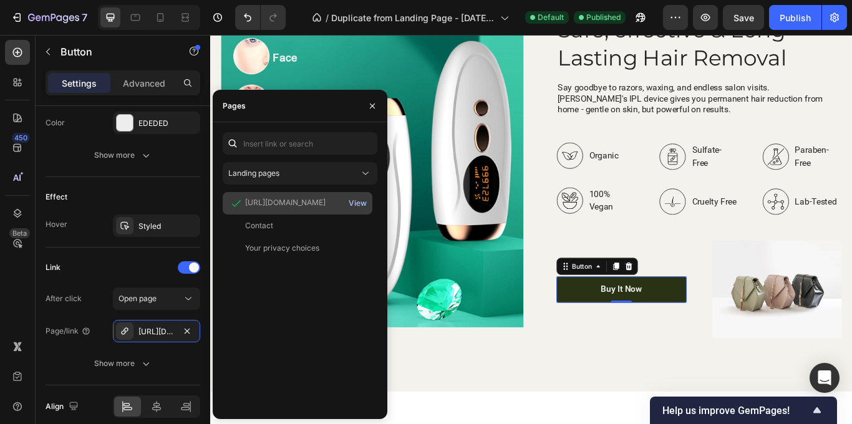
click at [352, 202] on div "View" at bounding box center [358, 203] width 18 height 11
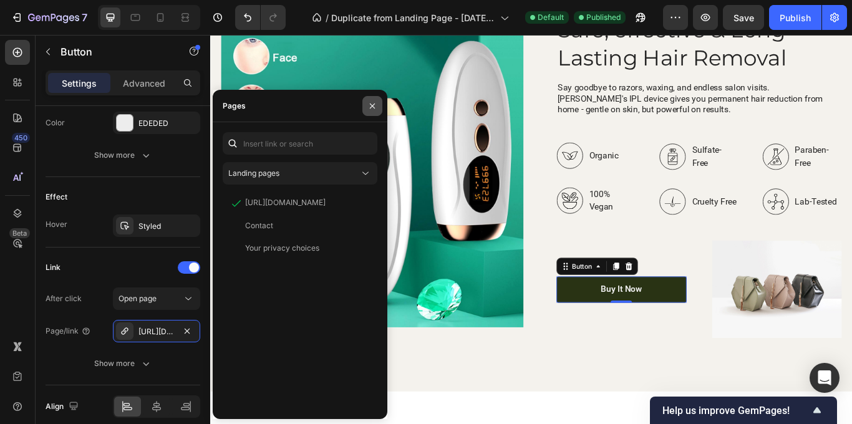
click at [374, 110] on icon "button" at bounding box center [373, 106] width 10 height 10
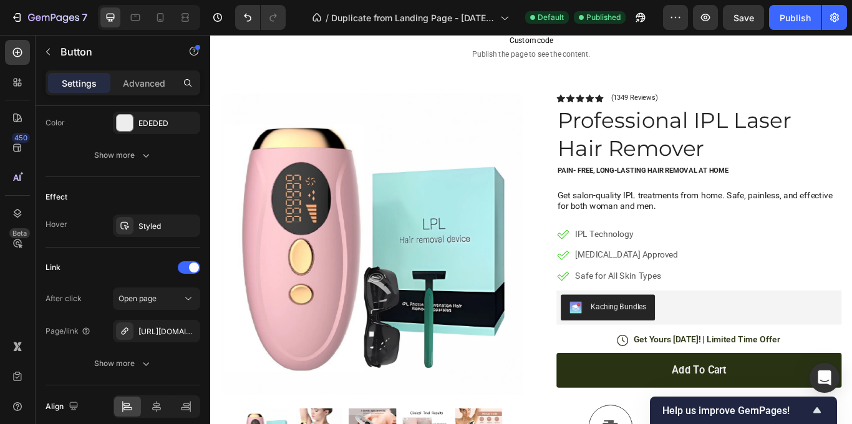
scroll to position [68, 0]
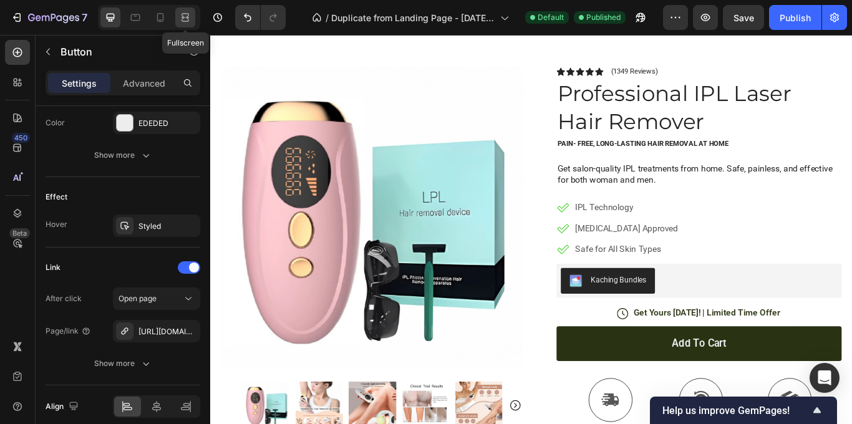
click at [187, 16] on icon at bounding box center [185, 17] width 12 height 12
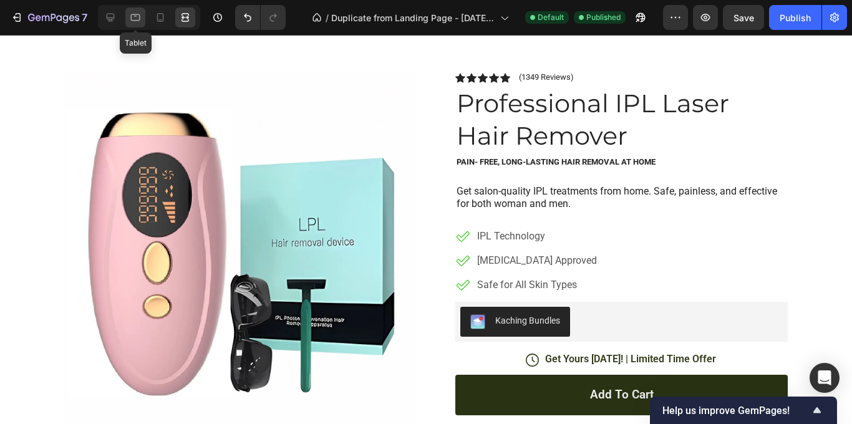
click at [136, 17] on icon at bounding box center [135, 17] width 12 height 12
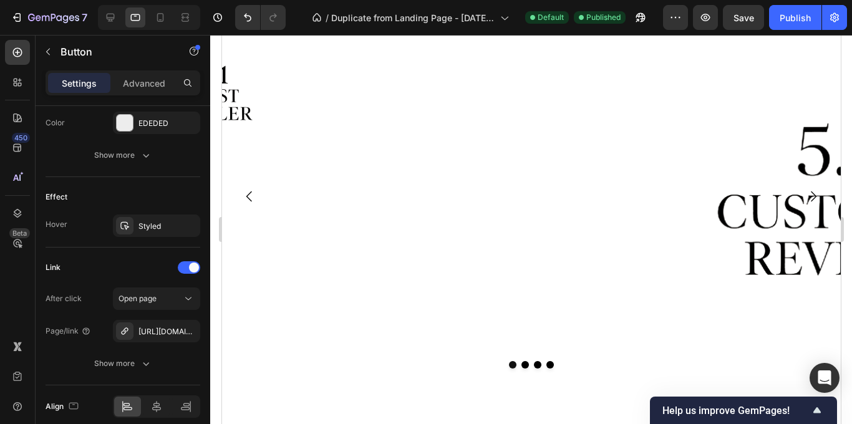
scroll to position [677, 0]
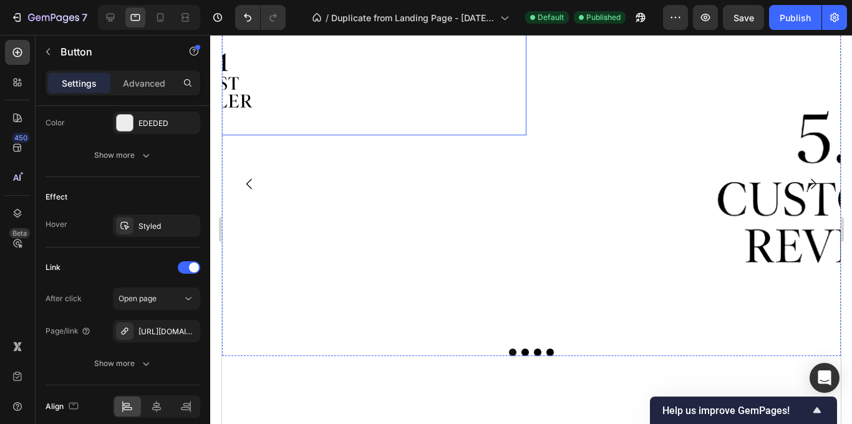
click at [339, 101] on div at bounding box center [216, 82] width 619 height 106
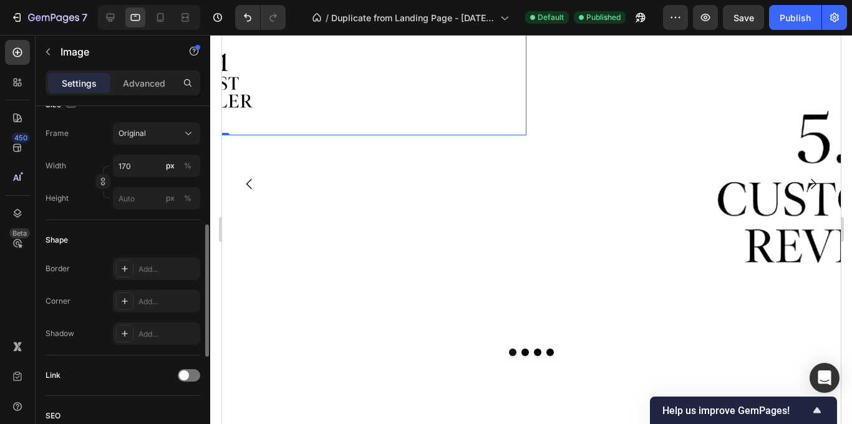
scroll to position [321, 0]
click at [139, 165] on input "170" at bounding box center [156, 163] width 87 height 22
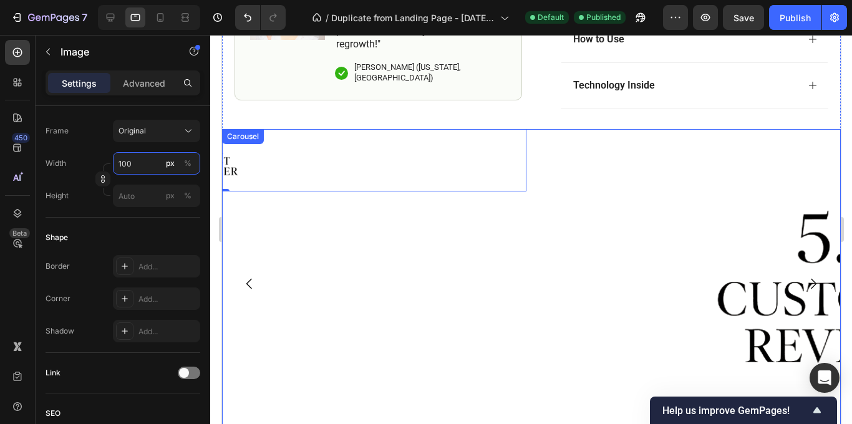
scroll to position [577, 0]
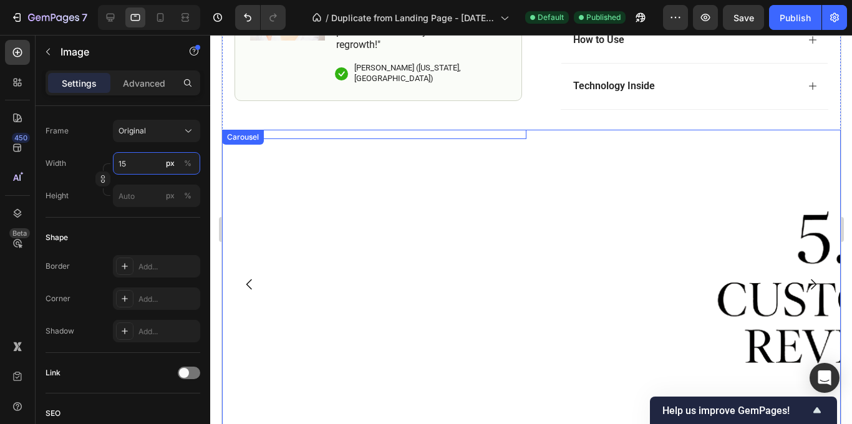
type input "150"
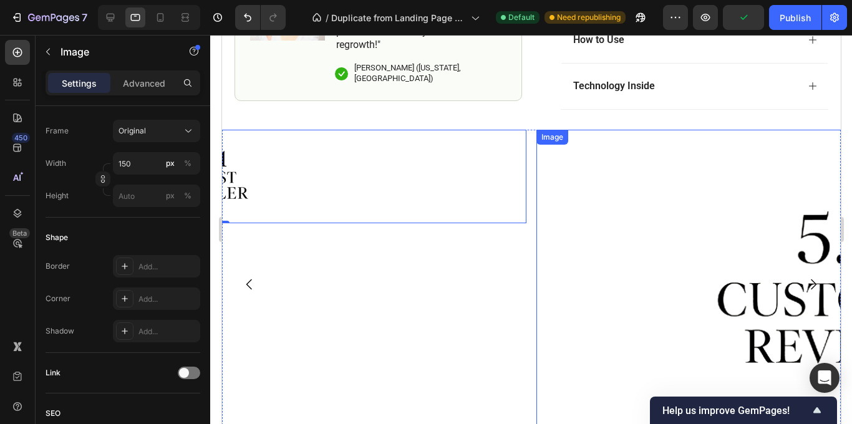
click at [644, 244] on div at bounding box center [845, 285] width 619 height 310
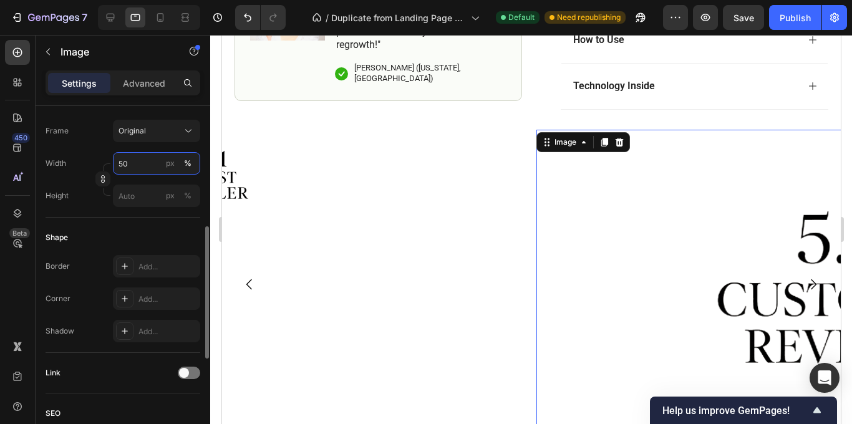
click at [137, 159] on input "50" at bounding box center [156, 163] width 87 height 22
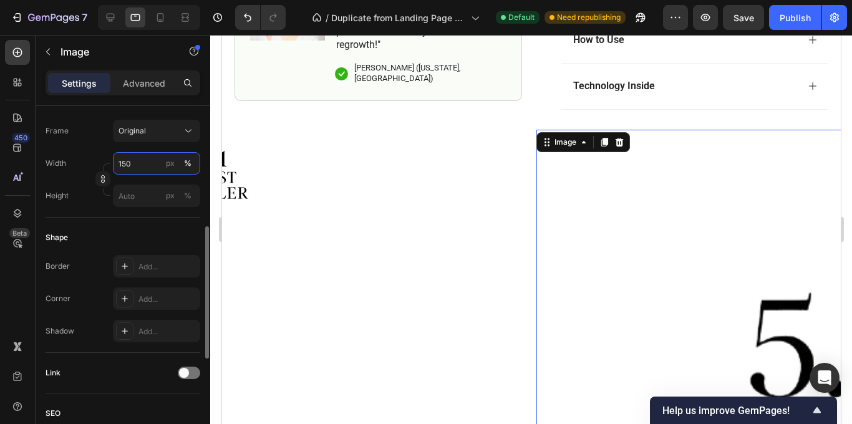
type input "15"
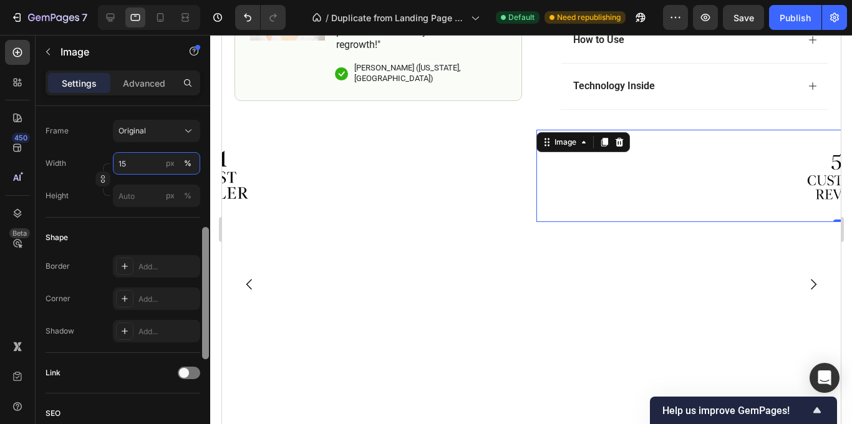
scroll to position [321, 0]
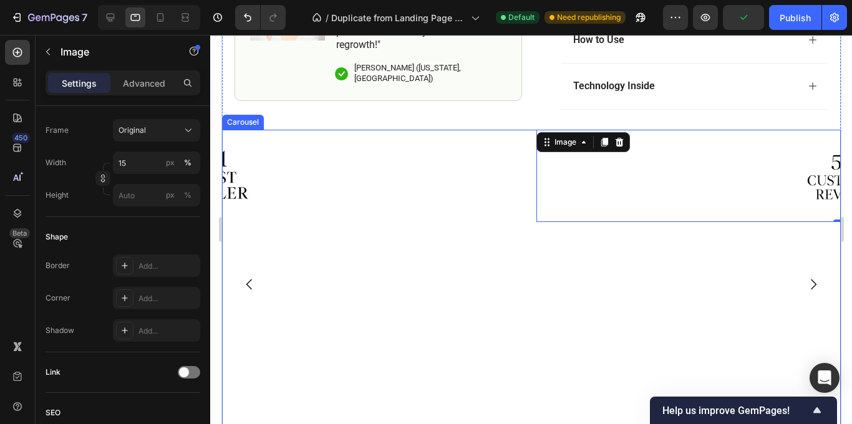
click at [817, 285] on icon "Carousel Next Arrow" at bounding box center [813, 284] width 15 height 15
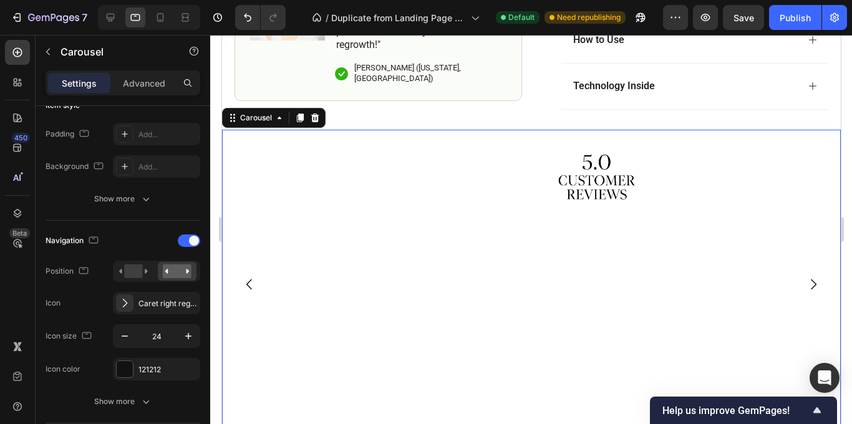
scroll to position [0, 0]
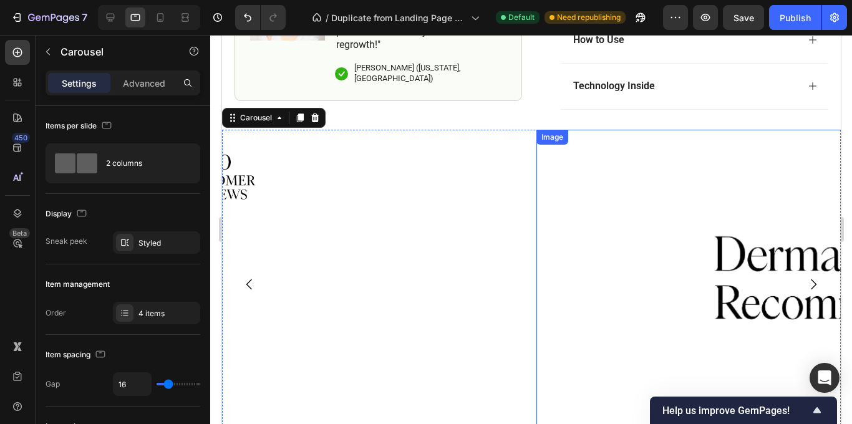
click at [662, 230] on div at bounding box center [845, 285] width 619 height 310
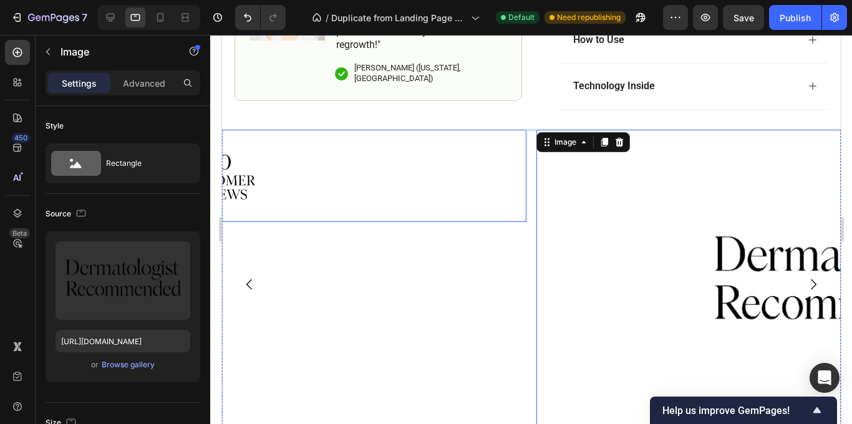
click at [257, 185] on img at bounding box center [216, 176] width 93 height 93
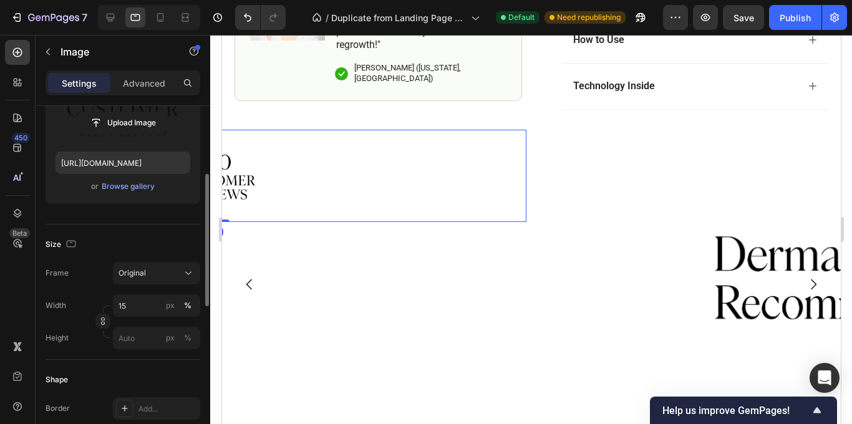
scroll to position [179, 0]
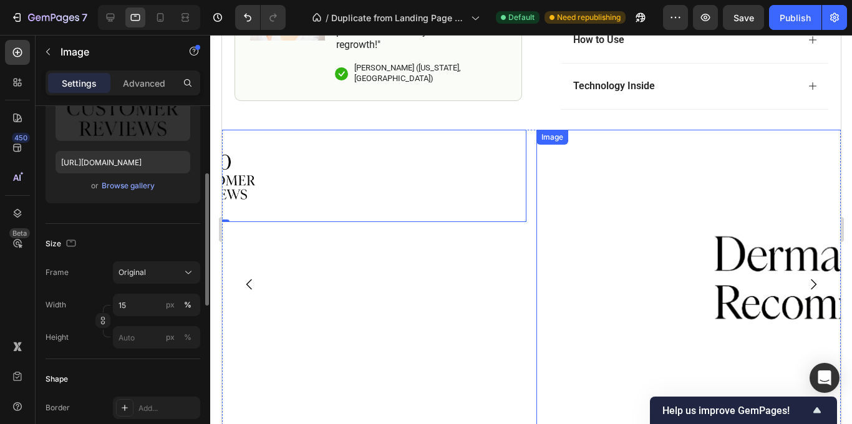
click at [743, 252] on img at bounding box center [846, 285] width 310 height 310
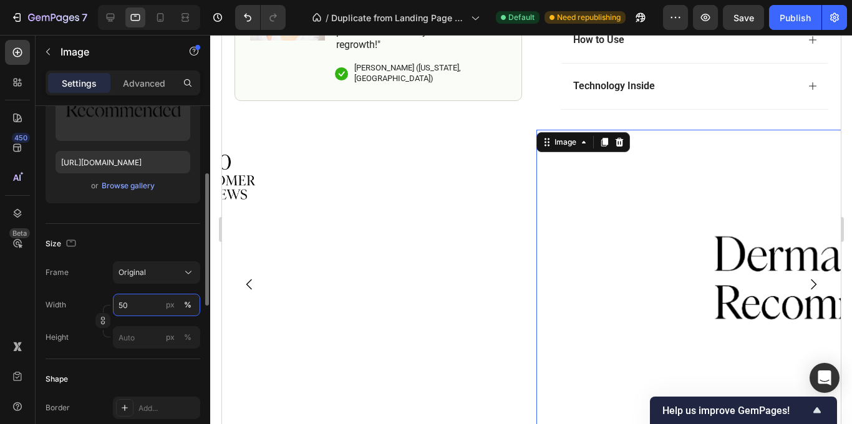
click at [141, 300] on input "50" at bounding box center [156, 305] width 87 height 22
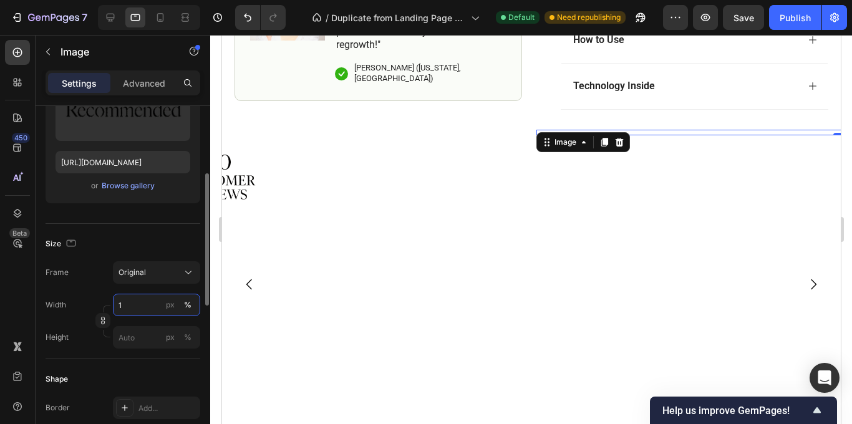
type input "15"
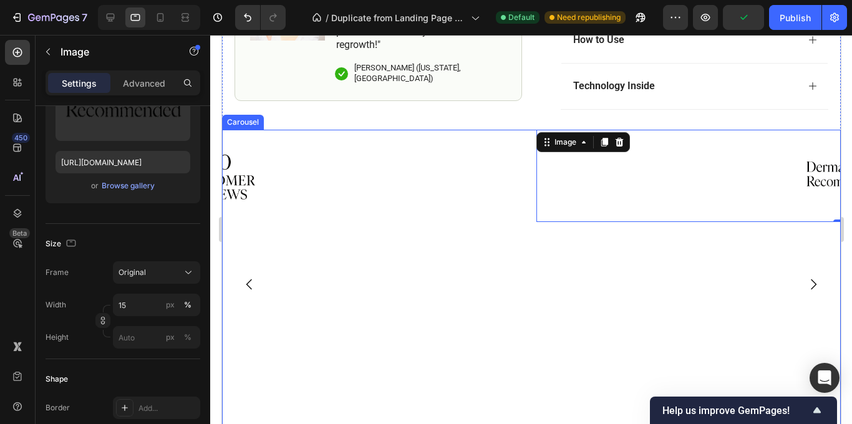
click at [810, 285] on icon "Carousel Next Arrow" at bounding box center [813, 284] width 15 height 15
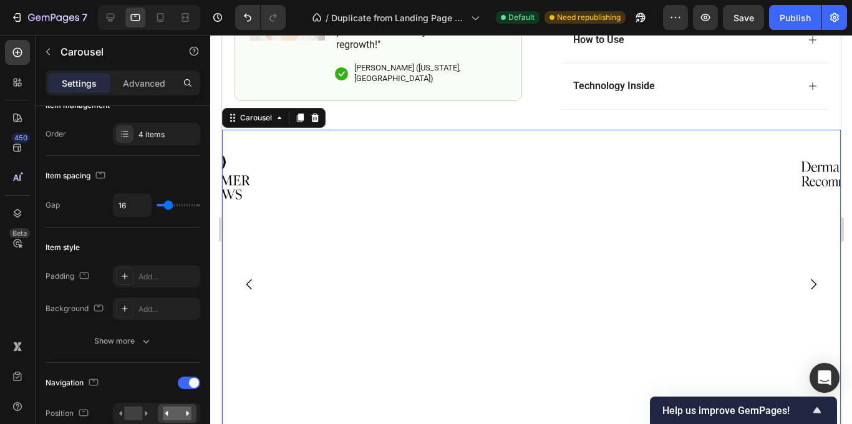
scroll to position [0, 0]
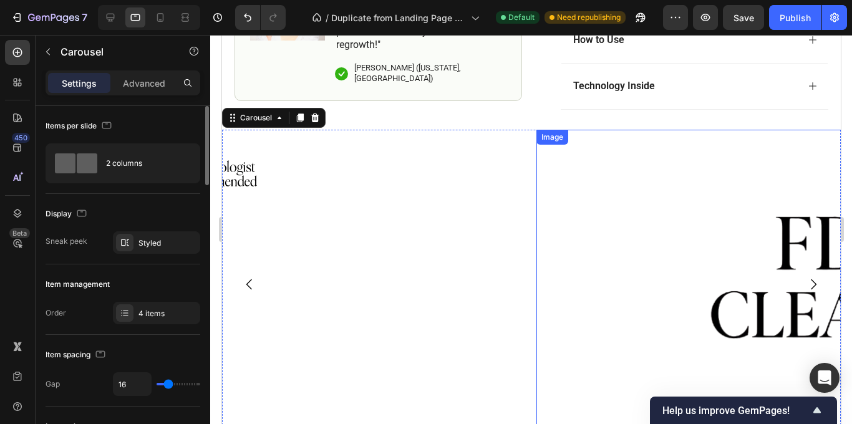
click at [756, 245] on img at bounding box center [846, 285] width 310 height 310
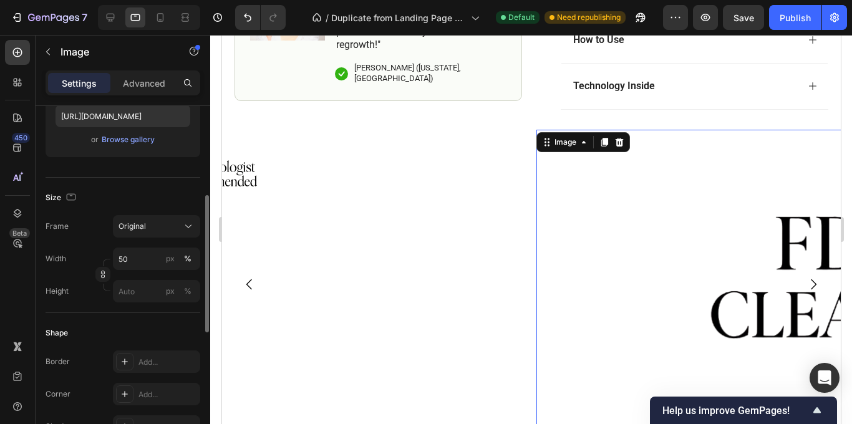
scroll to position [227, 0]
click at [145, 260] on input "50" at bounding box center [156, 257] width 87 height 22
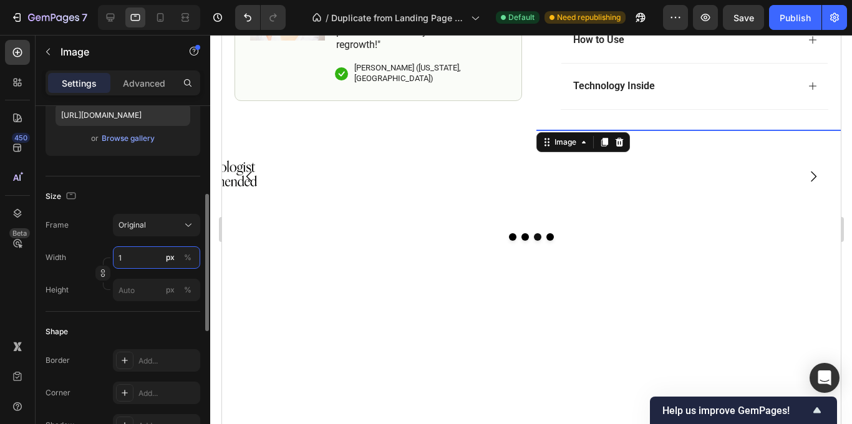
type input "15"
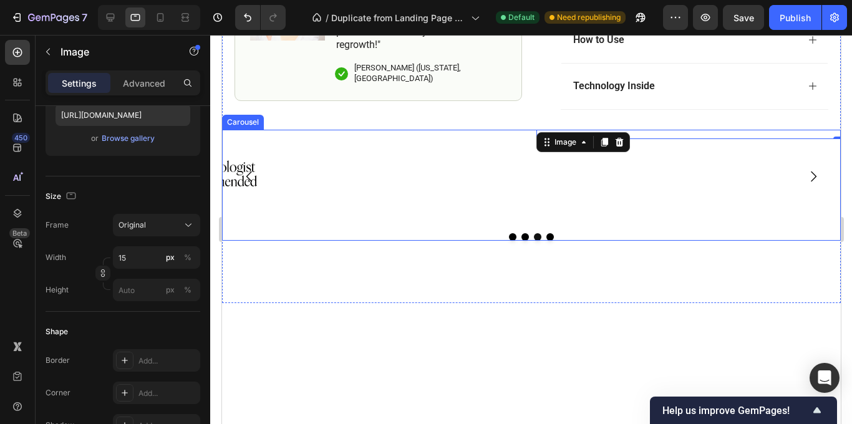
click at [815, 177] on icon "Carousel Next Arrow" at bounding box center [814, 176] width 6 height 11
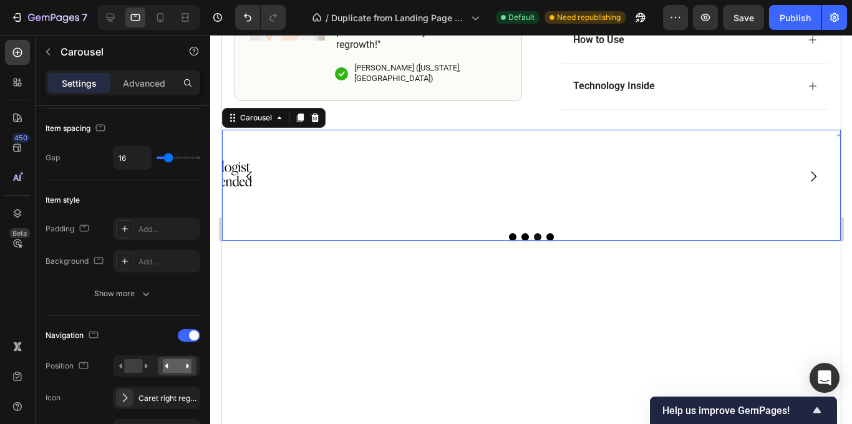
scroll to position [0, 0]
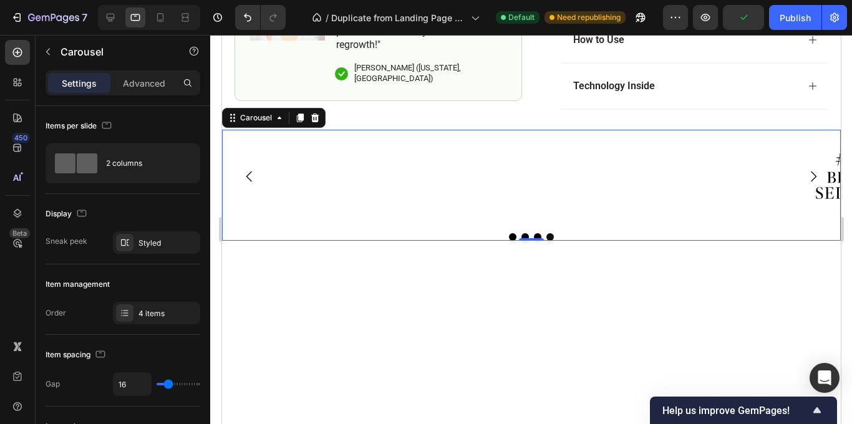
click at [245, 180] on icon "Carousel Back Arrow" at bounding box center [248, 176] width 15 height 15
click at [812, 179] on icon "Carousel Next Arrow" at bounding box center [814, 176] width 6 height 11
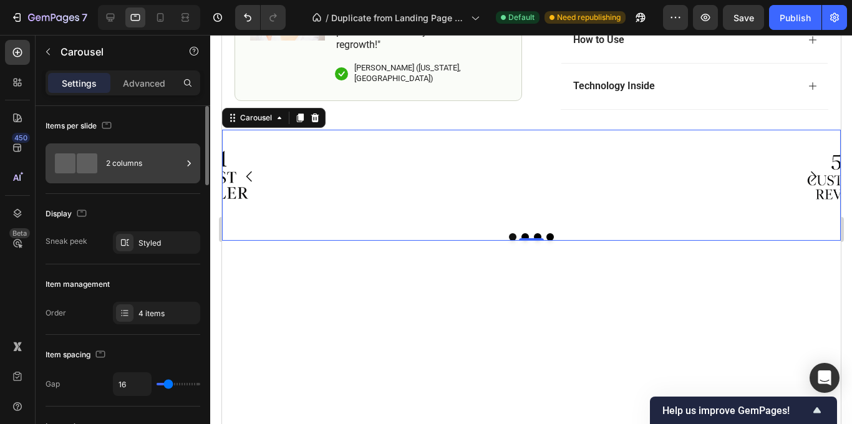
click at [124, 160] on div "2 columns" at bounding box center [144, 163] width 76 height 29
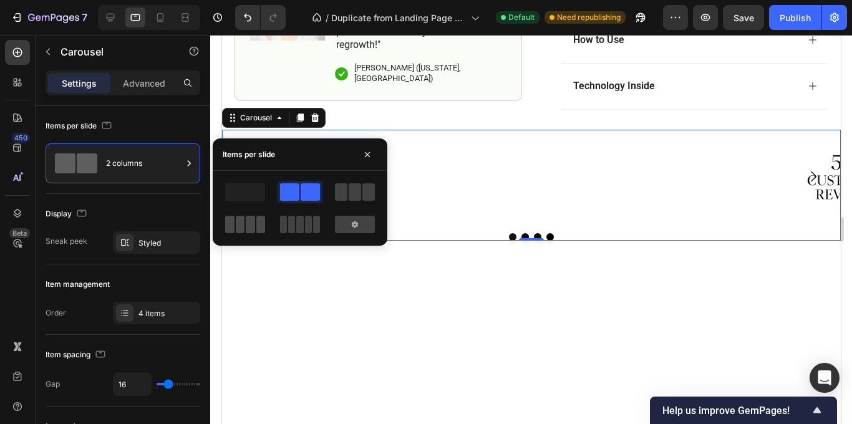
click at [252, 227] on span at bounding box center [250, 224] width 9 height 17
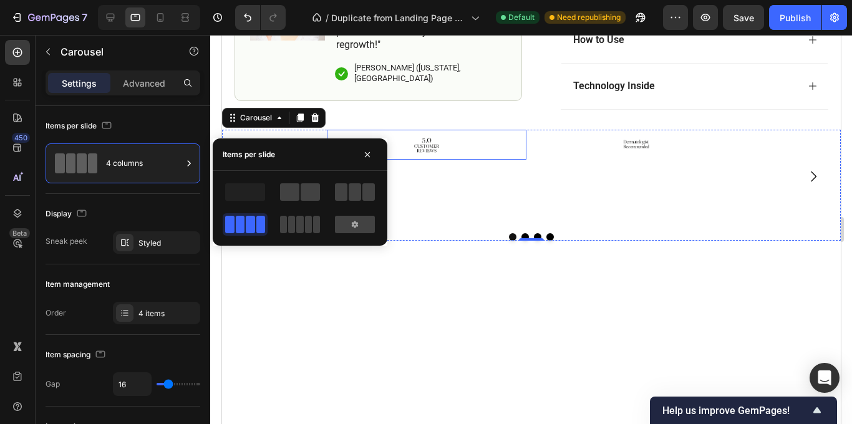
click at [434, 144] on img at bounding box center [426, 145] width 30 height 30
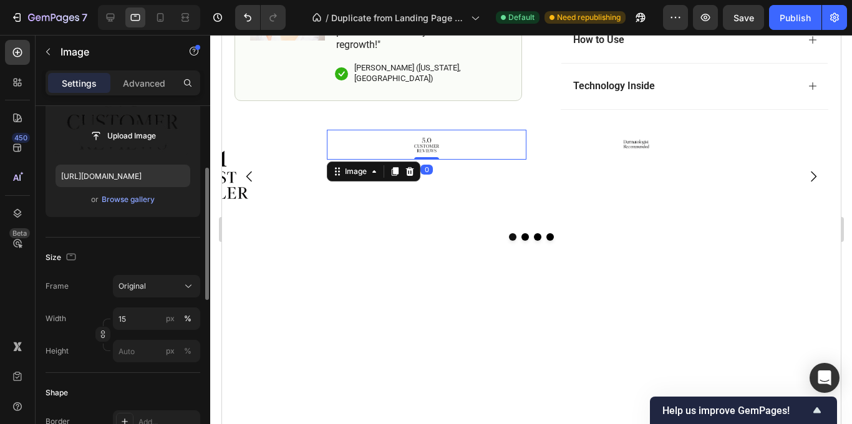
scroll to position [166, 0]
click at [142, 313] on input "15" at bounding box center [156, 318] width 87 height 22
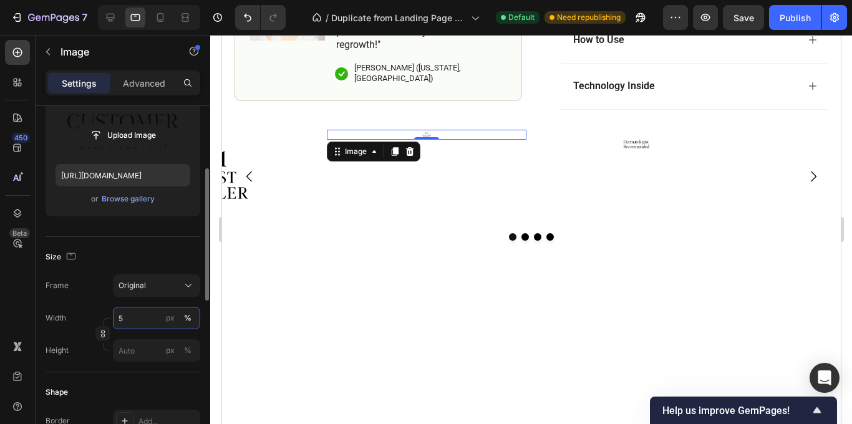
type input "50"
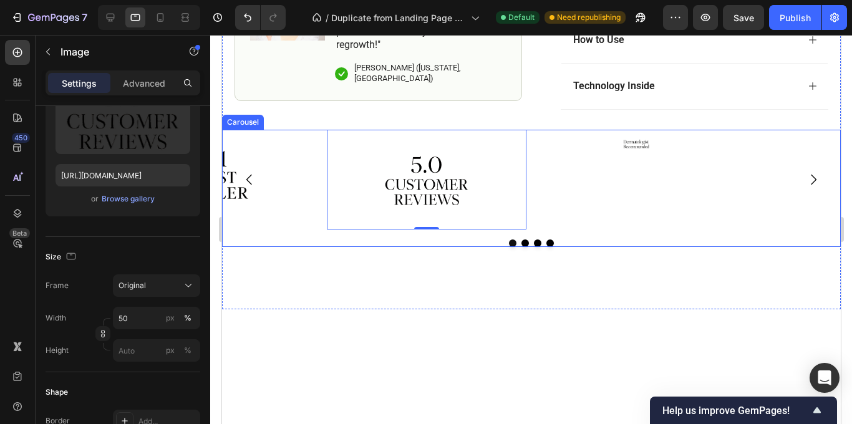
click at [597, 185] on div "Image" at bounding box center [636, 180] width 200 height 100
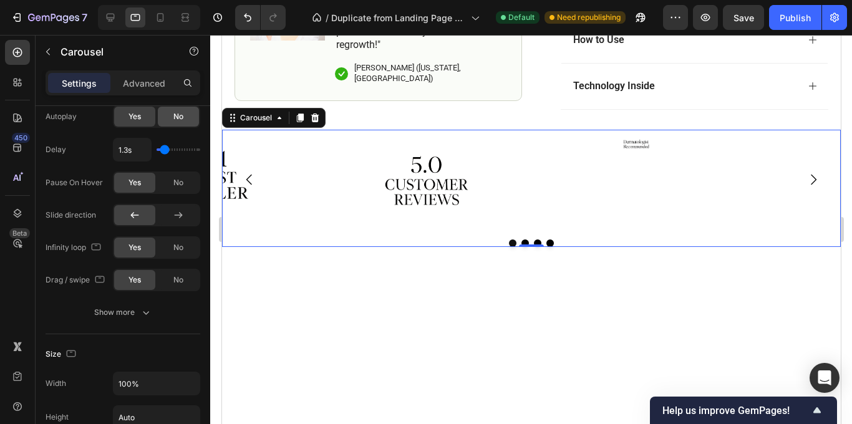
scroll to position [655, 0]
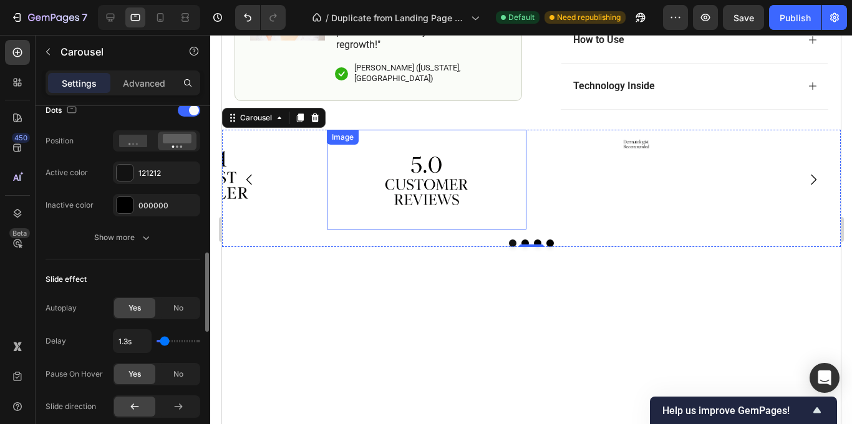
click at [445, 203] on img at bounding box center [426, 180] width 100 height 100
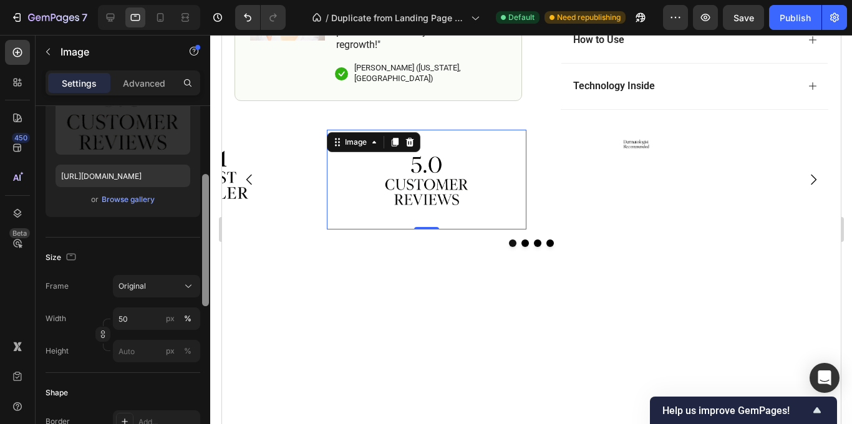
scroll to position [170, 0]
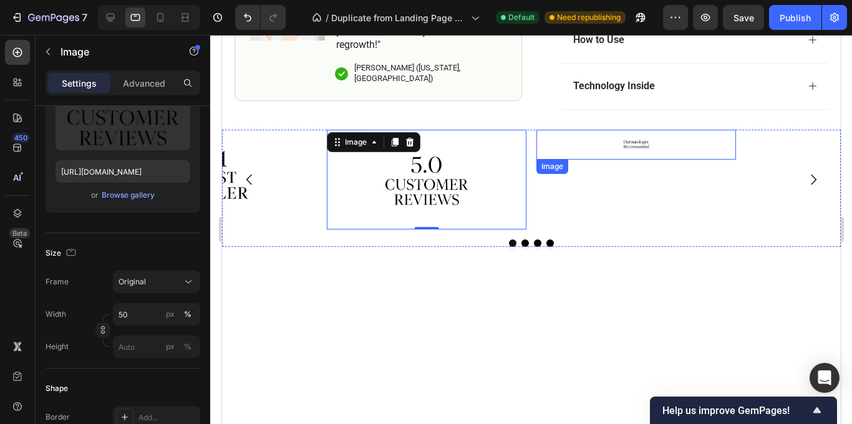
click at [625, 142] on img at bounding box center [636, 145] width 30 height 30
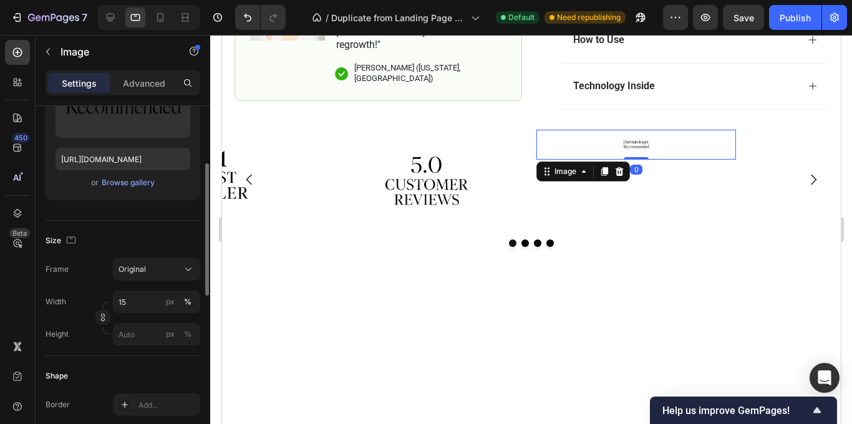
scroll to position [192, 0]
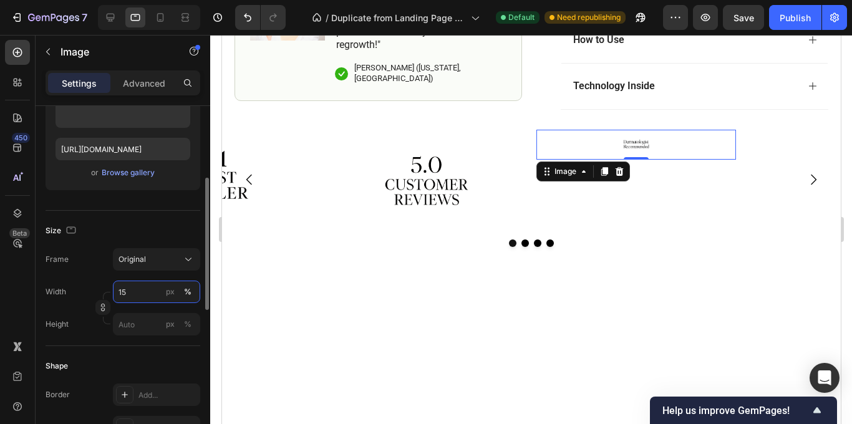
click at [147, 291] on input "15" at bounding box center [156, 292] width 87 height 22
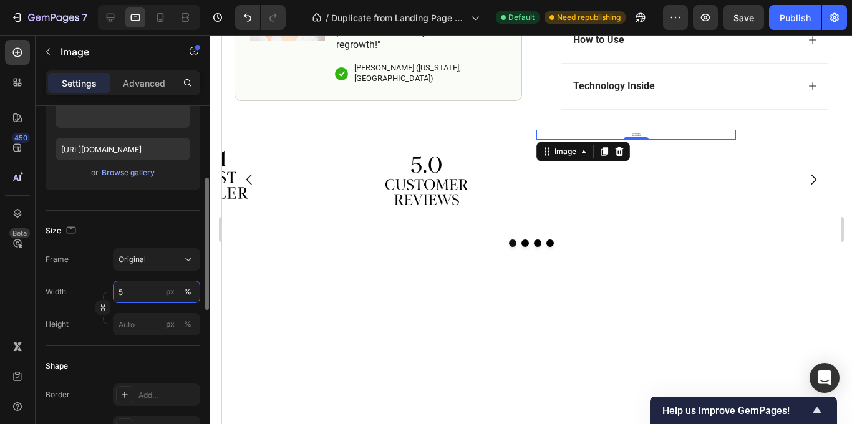
type input "50"
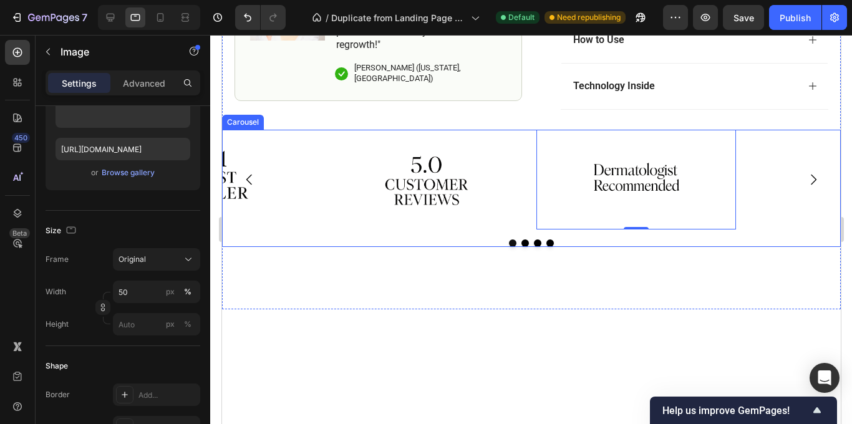
click at [812, 185] on icon "Carousel Next Arrow" at bounding box center [813, 179] width 15 height 15
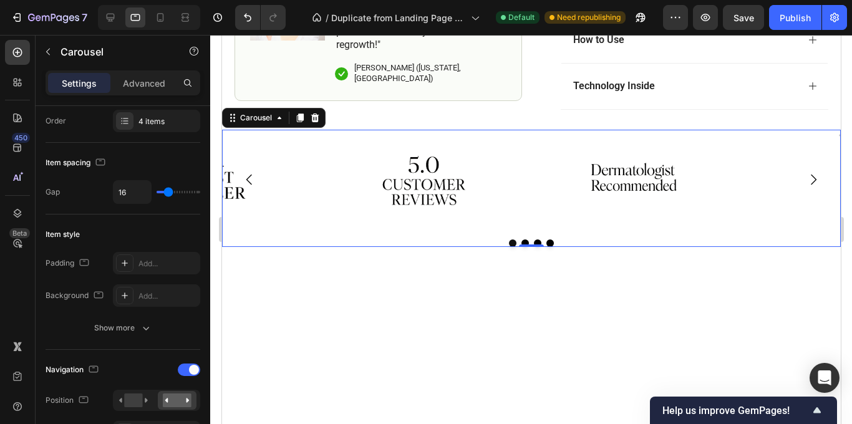
scroll to position [0, 0]
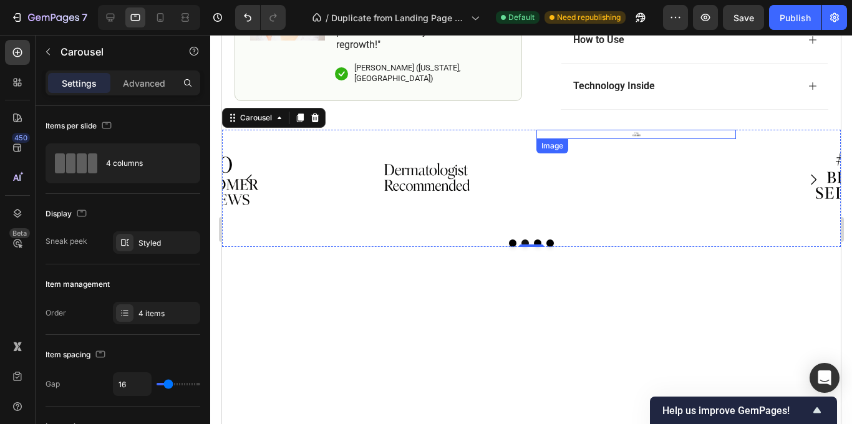
click at [640, 135] on div at bounding box center [636, 134] width 200 height 9
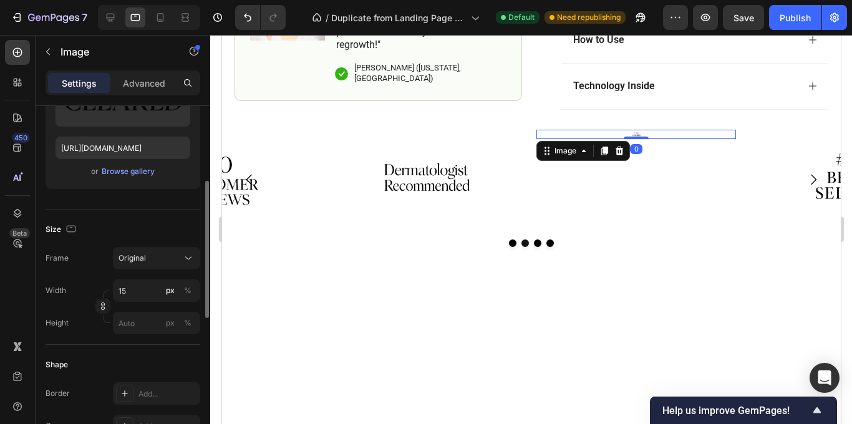
scroll to position [202, 0]
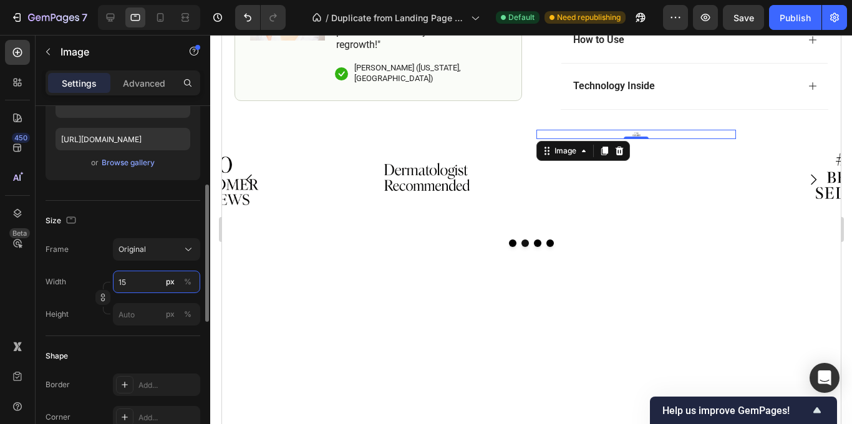
click at [139, 285] on input "15" at bounding box center [156, 282] width 87 height 22
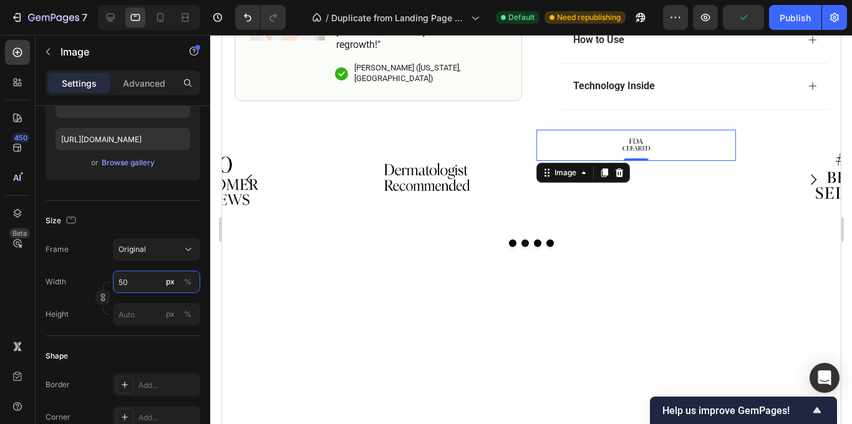
type input "50"
click at [636, 147] on img at bounding box center [635, 145] width 31 height 31
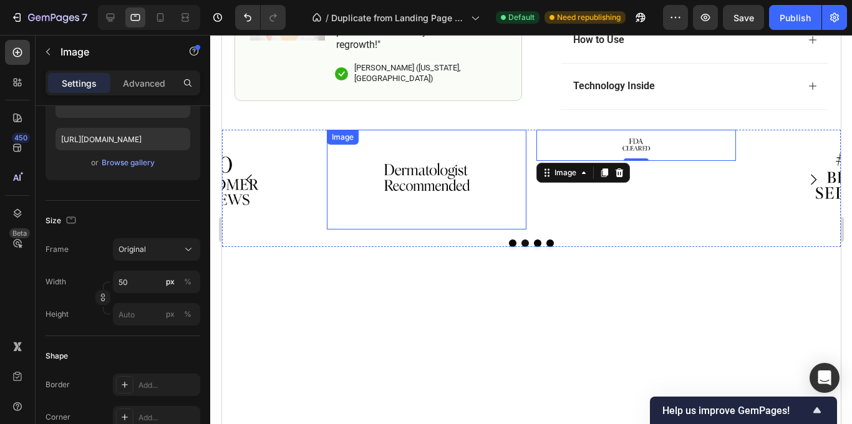
click at [462, 154] on img at bounding box center [426, 180] width 100 height 100
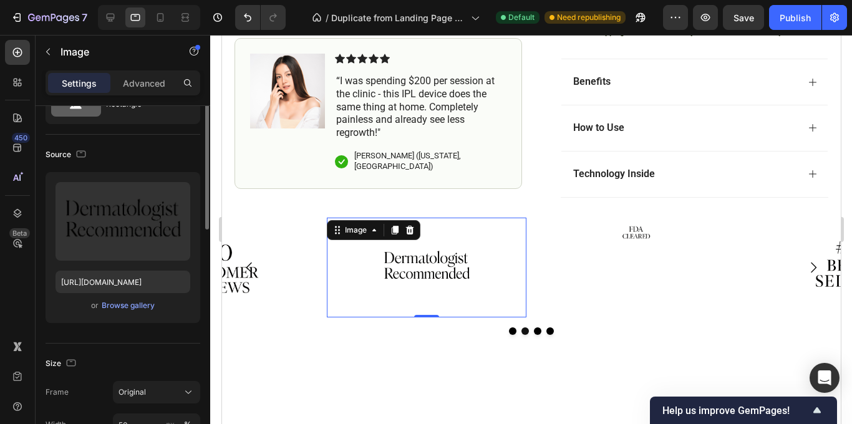
scroll to position [0, 0]
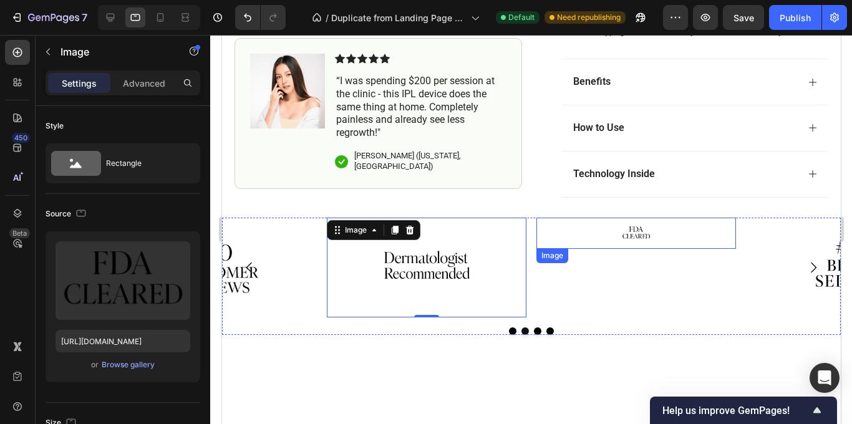
click at [626, 235] on img at bounding box center [635, 233] width 31 height 31
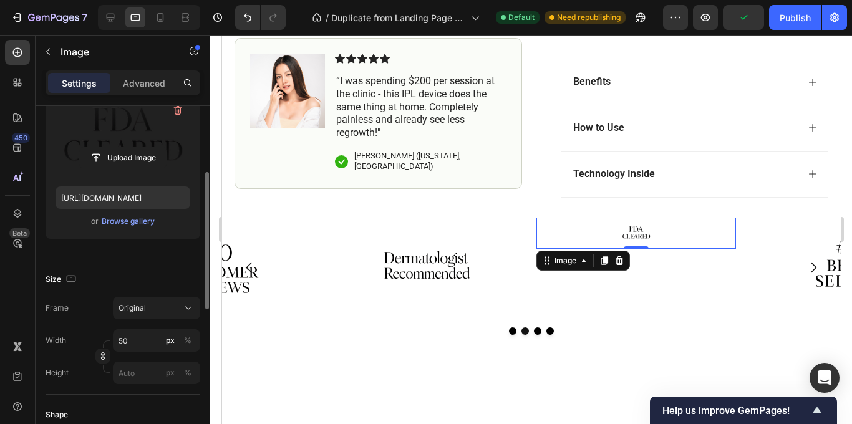
scroll to position [151, 0]
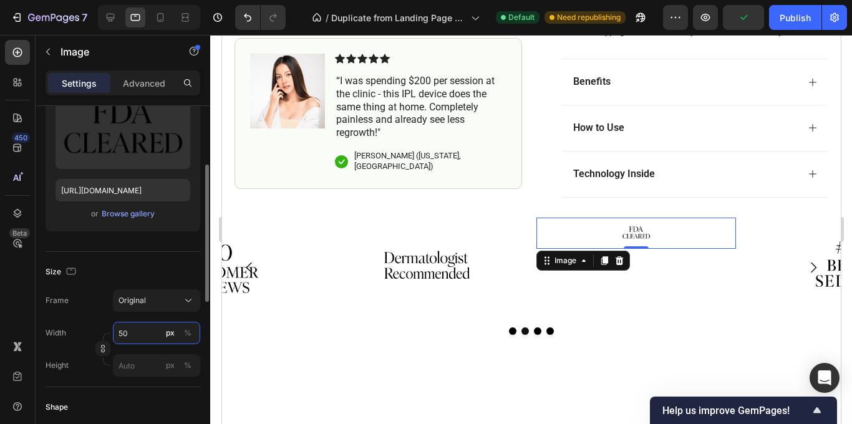
click at [139, 341] on input "50" at bounding box center [156, 333] width 87 height 22
type input "6"
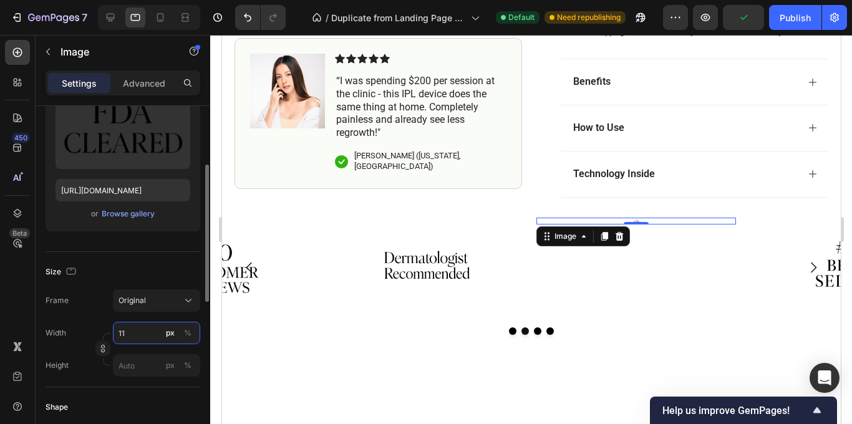
type input "110"
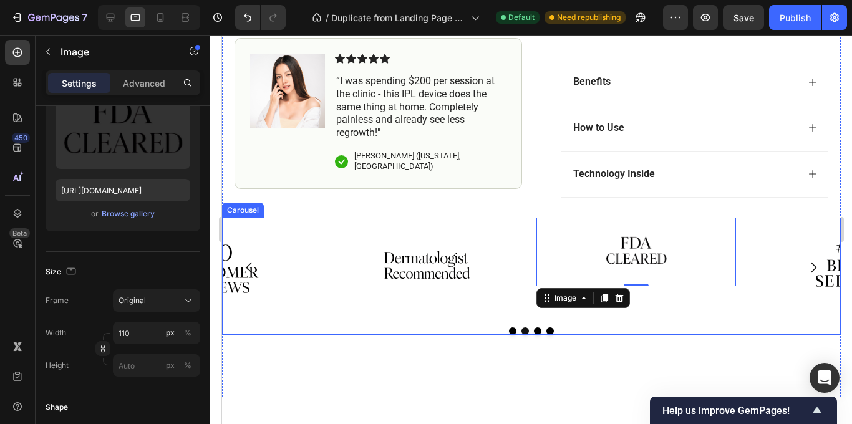
click at [818, 269] on icon "Carousel Next Arrow" at bounding box center [813, 267] width 15 height 15
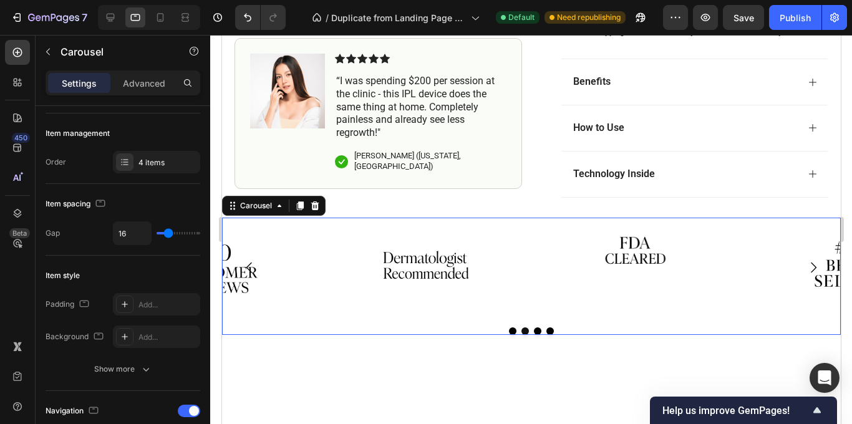
scroll to position [0, 0]
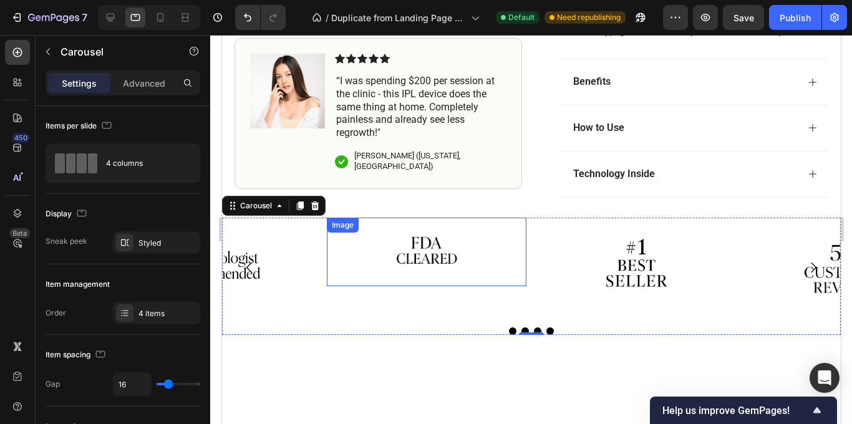
click at [484, 270] on div at bounding box center [426, 252] width 200 height 69
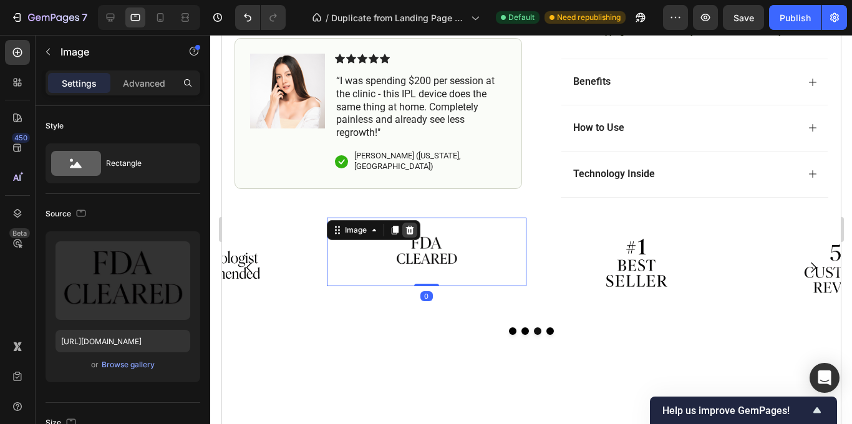
click at [415, 229] on div at bounding box center [409, 230] width 15 height 15
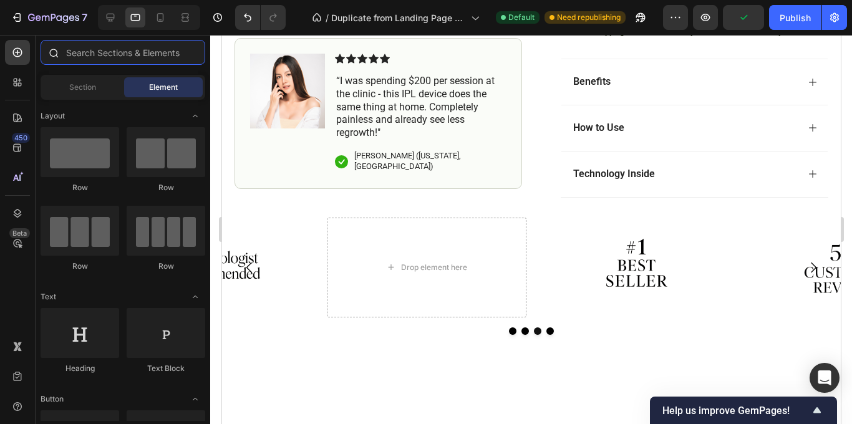
click at [122, 61] on input "text" at bounding box center [123, 52] width 165 height 25
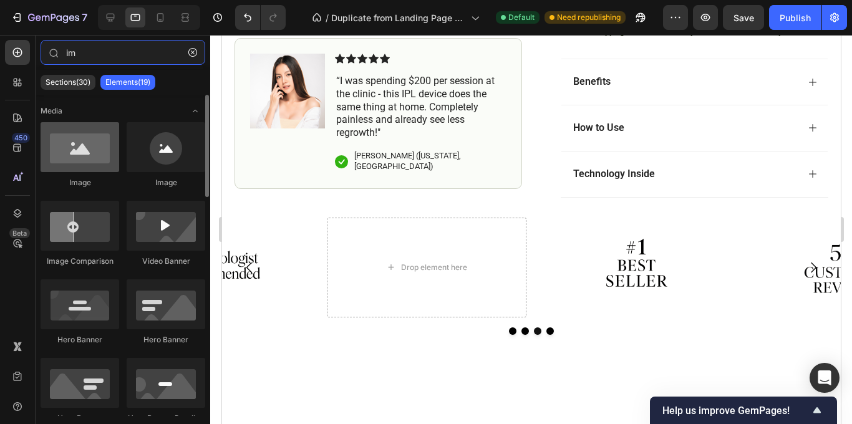
type input "im"
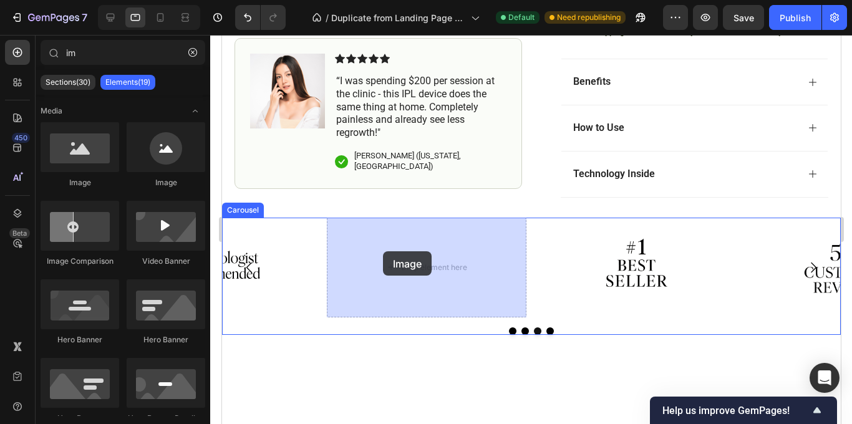
drag, startPoint x: 310, startPoint y: 205, endPoint x: 383, endPoint y: 251, distance: 86.4
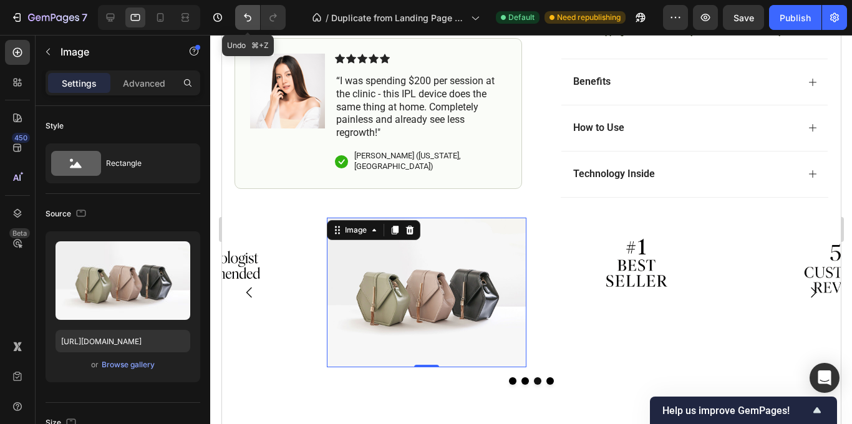
click at [241, 17] on icon "Undo/Redo" at bounding box center [247, 17] width 12 height 12
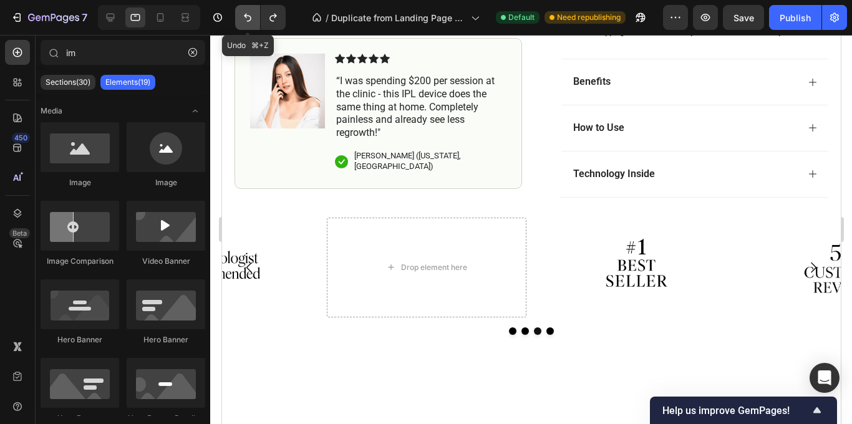
click at [241, 17] on icon "Undo/Redo" at bounding box center [247, 17] width 12 height 12
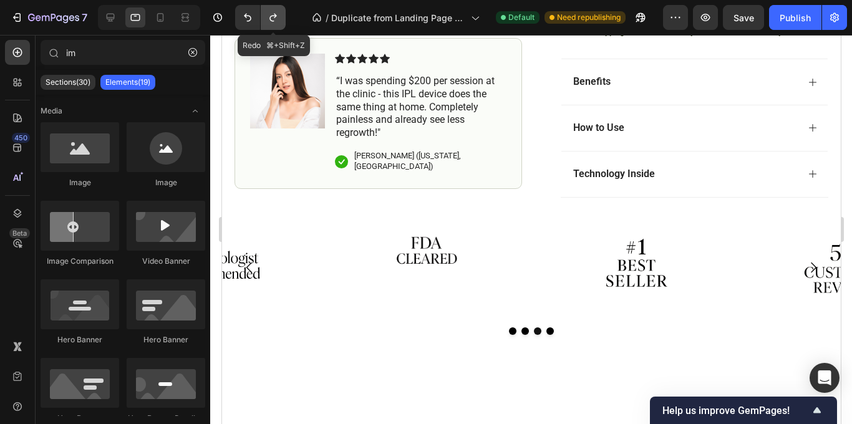
click at [280, 17] on button "Undo/Redo" at bounding box center [273, 17] width 25 height 25
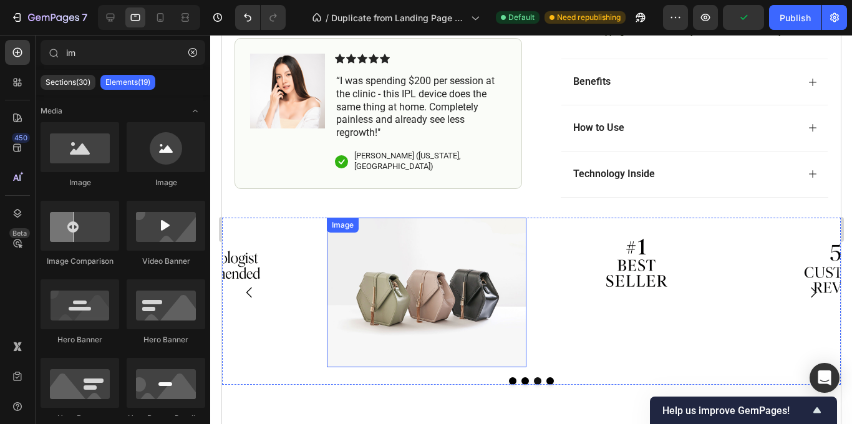
click at [400, 271] on img at bounding box center [426, 293] width 200 height 150
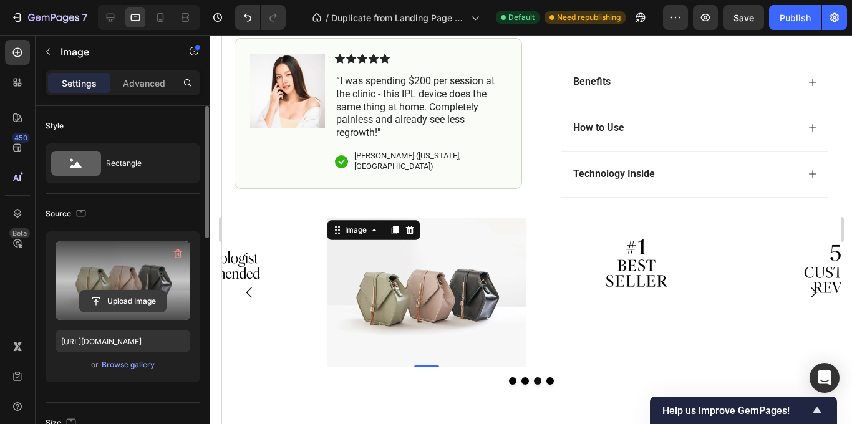
click at [175, 251] on icon "button" at bounding box center [178, 254] width 8 height 9
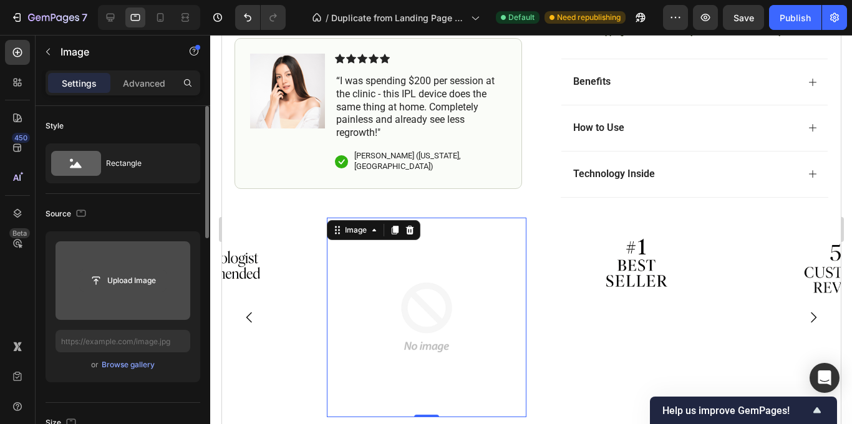
click at [139, 280] on input "file" at bounding box center [123, 280] width 86 height 21
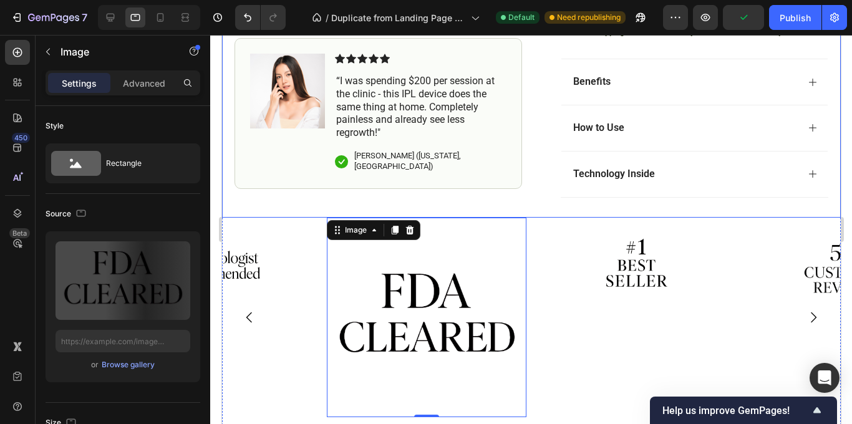
type input "[URL][DOMAIN_NAME]"
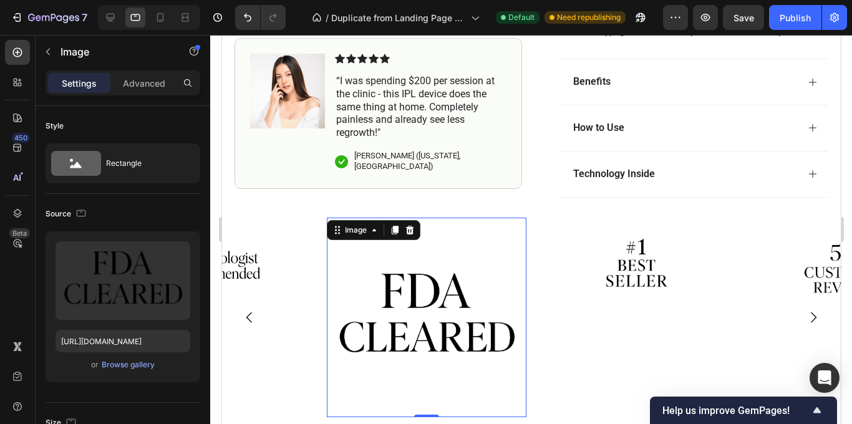
click at [417, 308] on img at bounding box center [426, 318] width 200 height 200
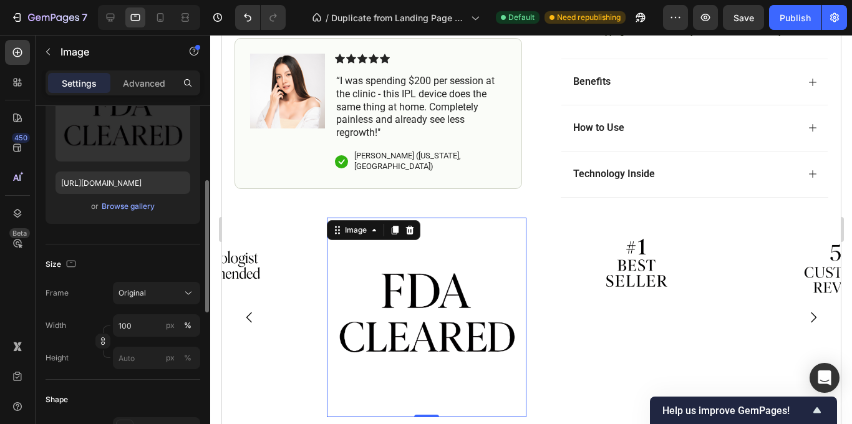
scroll to position [169, 0]
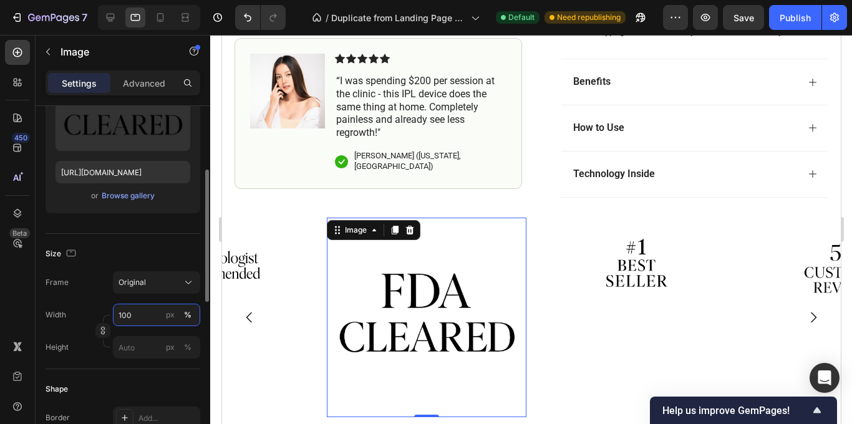
click at [146, 314] on input "100" at bounding box center [156, 315] width 87 height 22
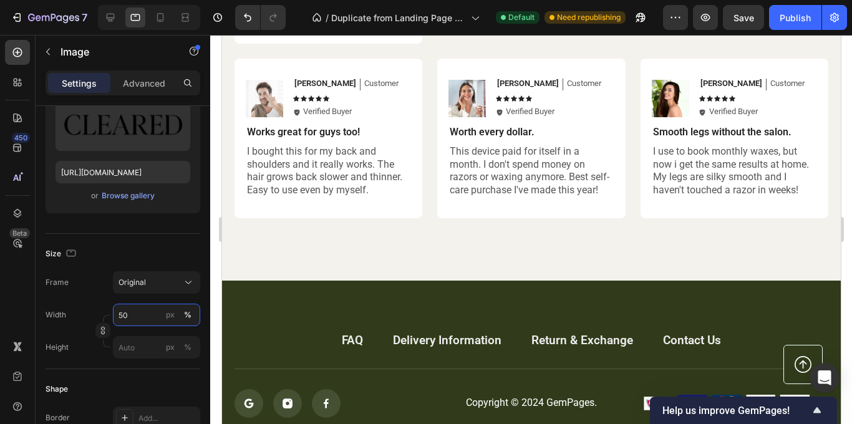
scroll to position [2920, 0]
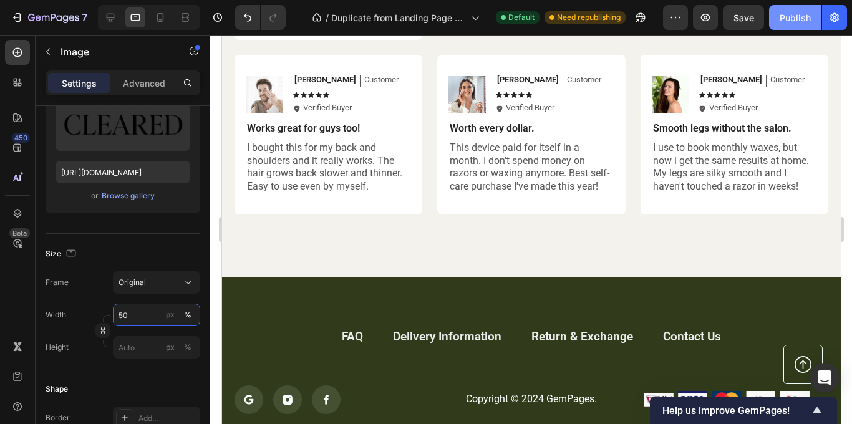
type input "50"
click at [799, 26] on button "Publish" at bounding box center [795, 17] width 52 height 25
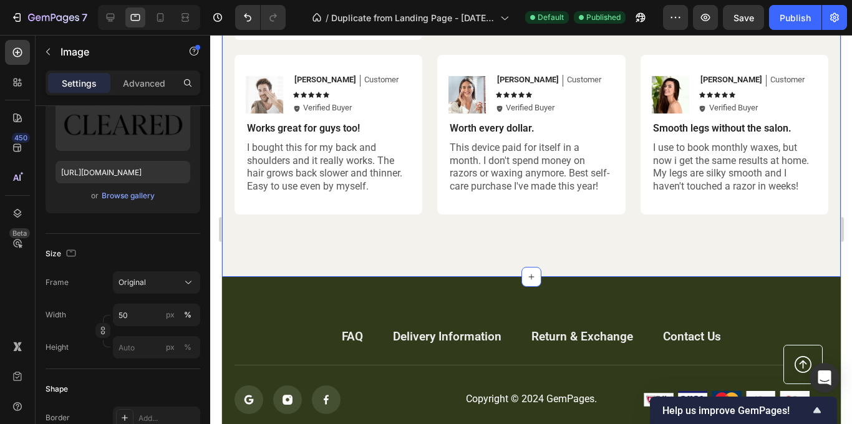
scroll to position [2308, 0]
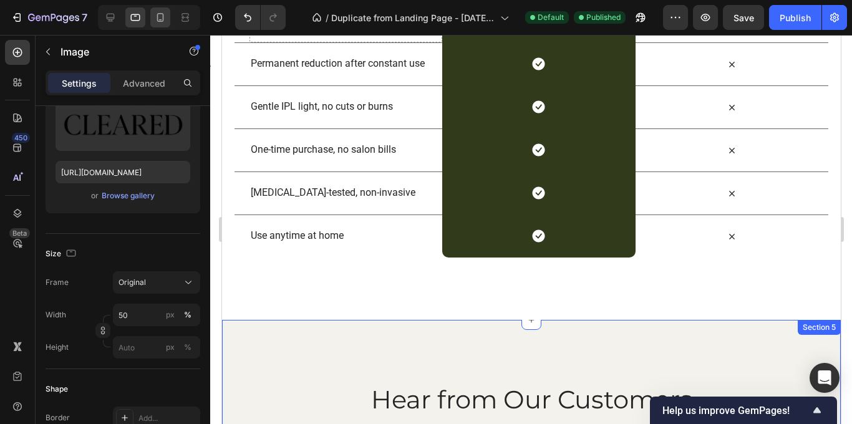
click at [160, 21] on icon at bounding box center [160, 17] width 7 height 9
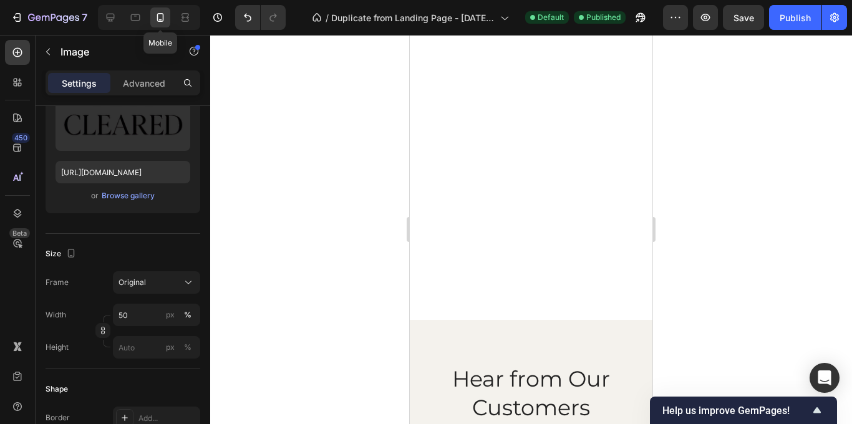
click at [163, 16] on icon at bounding box center [160, 17] width 7 height 9
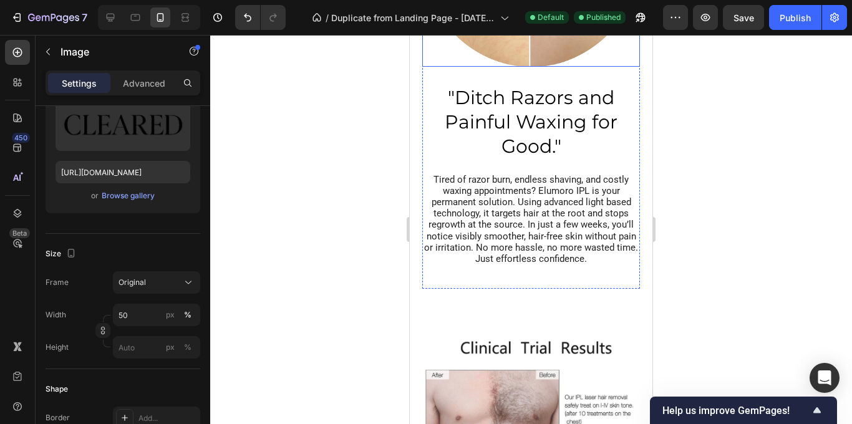
scroll to position [839, 0]
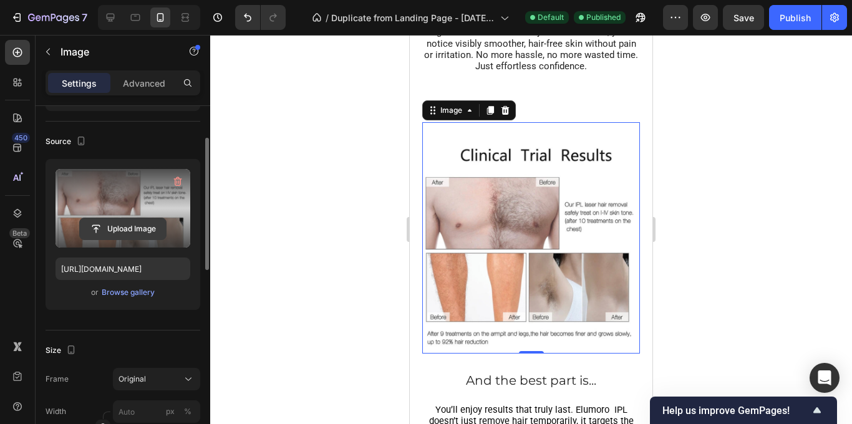
scroll to position [66, 0]
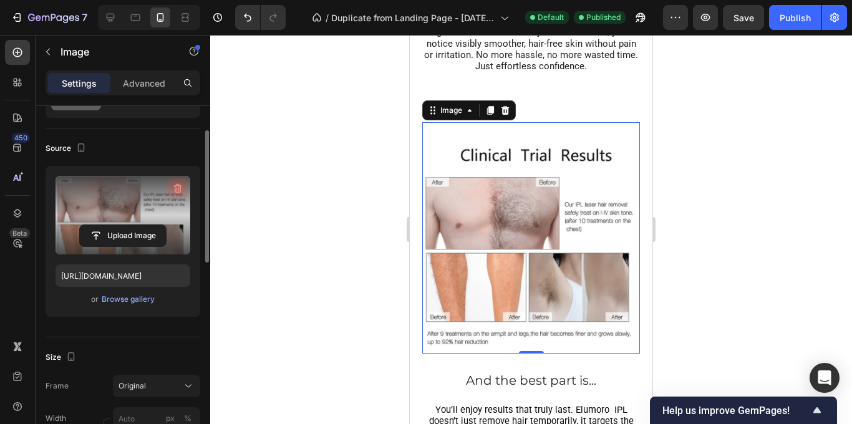
click at [175, 187] on icon "button" at bounding box center [178, 188] width 8 height 9
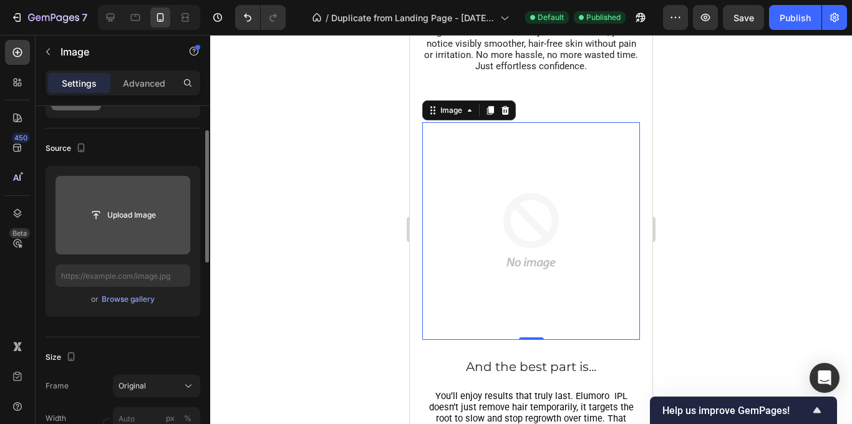
click at [136, 212] on input "file" at bounding box center [123, 215] width 86 height 21
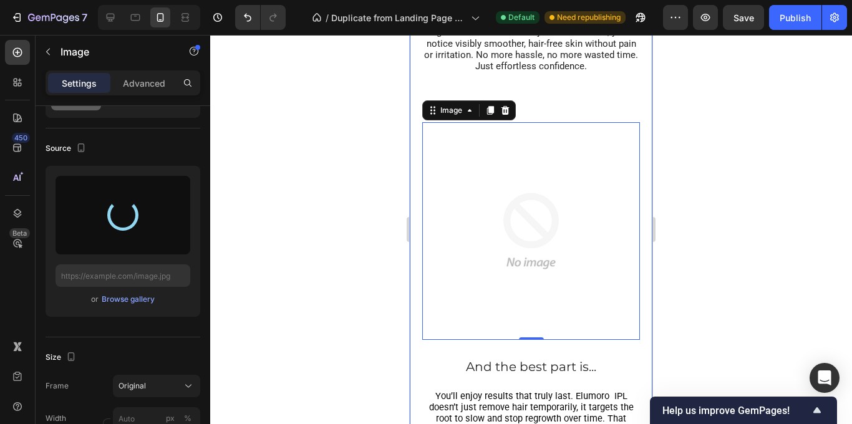
type input "[URL][DOMAIN_NAME]"
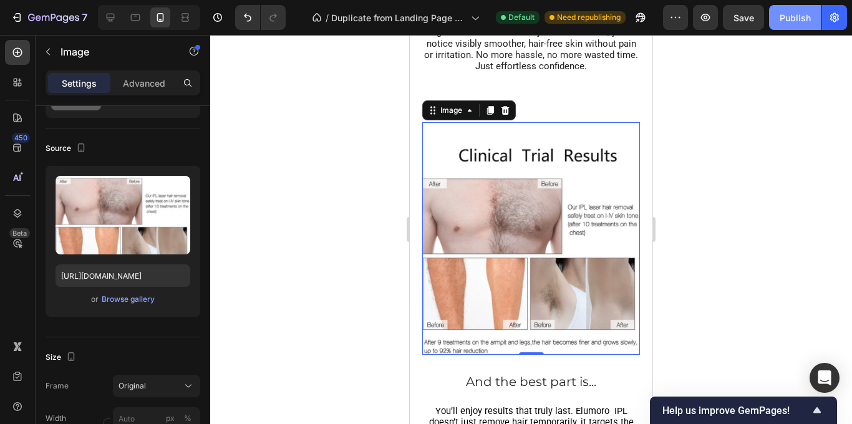
click at [785, 12] on div "Publish" at bounding box center [795, 17] width 31 height 13
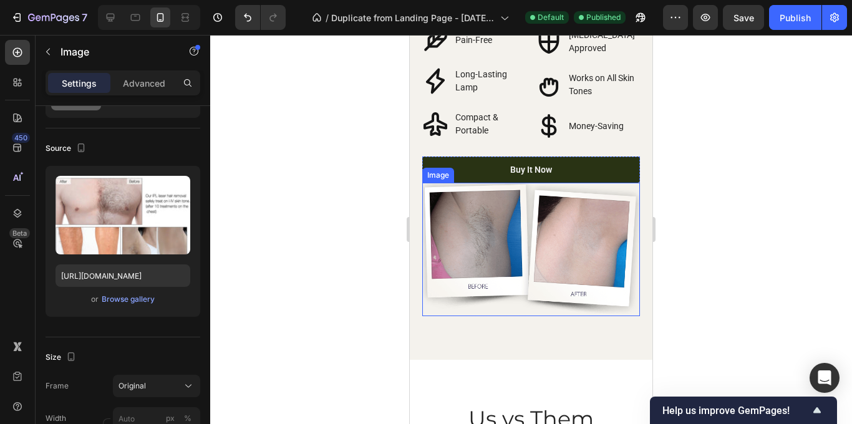
scroll to position [2387, 0]
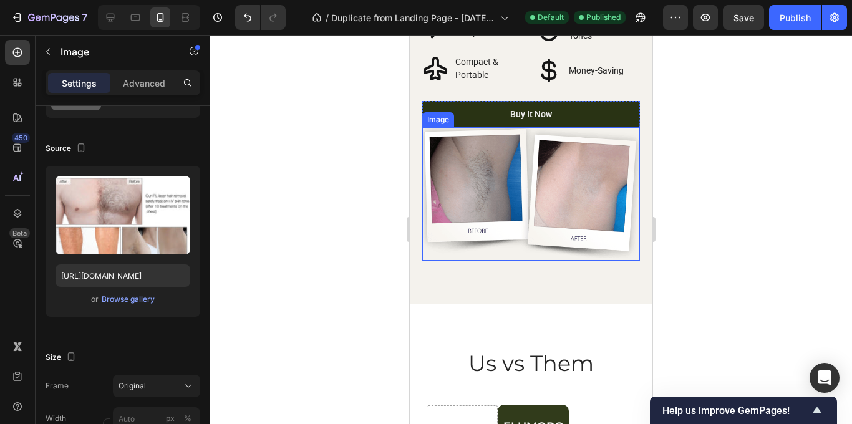
click at [518, 227] on img at bounding box center [531, 194] width 218 height 134
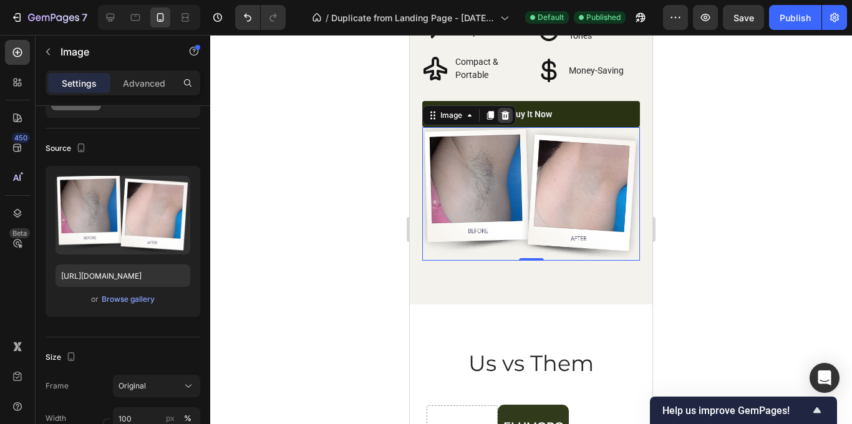
click at [504, 115] on icon at bounding box center [505, 115] width 10 height 10
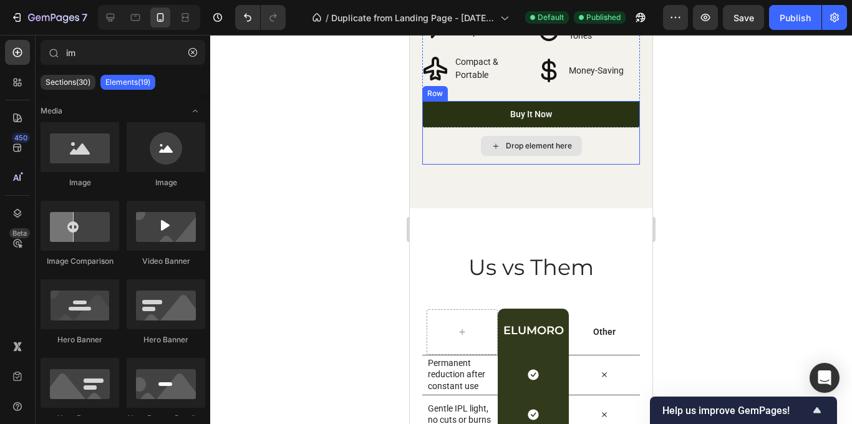
click at [601, 157] on div "Drop element here" at bounding box center [531, 145] width 218 height 37
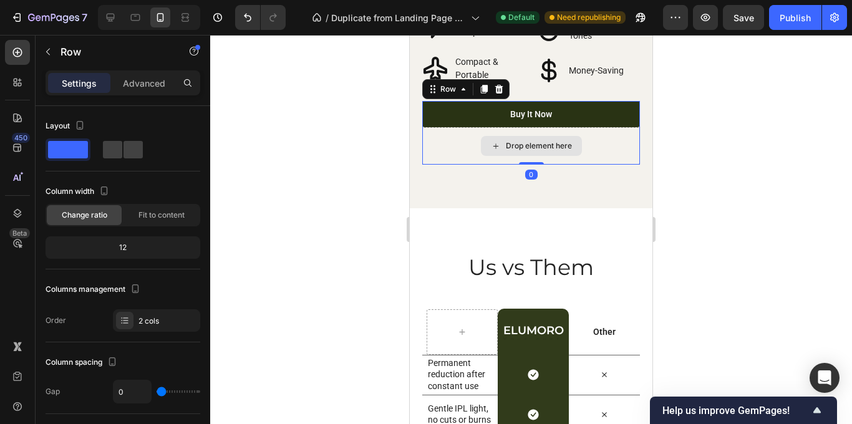
drag, startPoint x: 538, startPoint y: 164, endPoint x: 539, endPoint y: 155, distance: 8.8
click at [539, 155] on div "Buy It Now Button Drop element here Row 0" at bounding box center [531, 133] width 218 height 64
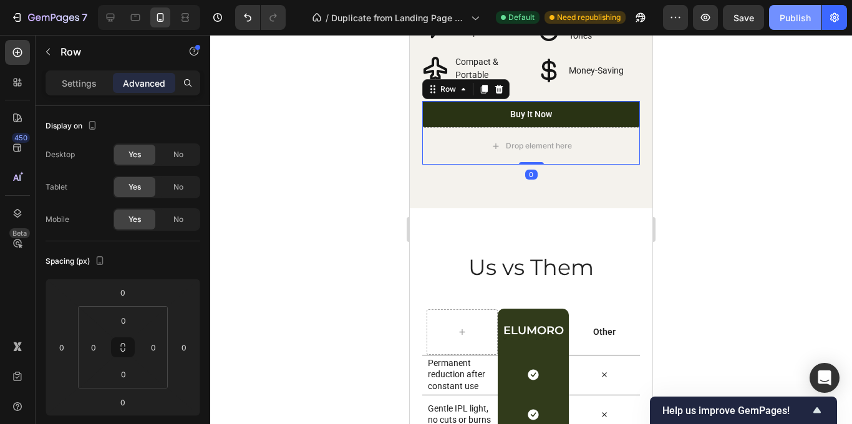
click at [802, 21] on div "Publish" at bounding box center [795, 17] width 31 height 13
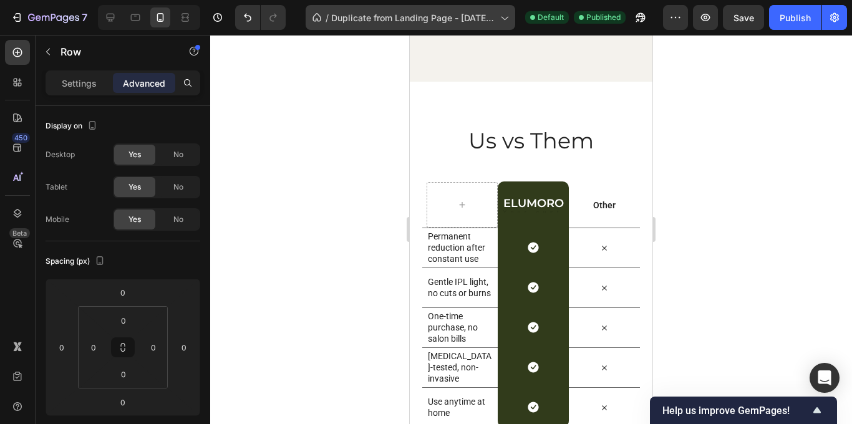
scroll to position [2777, 0]
